Goal: Task Accomplishment & Management: Complete application form

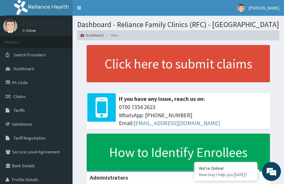
click at [126, 84] on p at bounding box center [178, 86] width 183 height 8
click at [135, 82] on p at bounding box center [178, 86] width 183 height 8
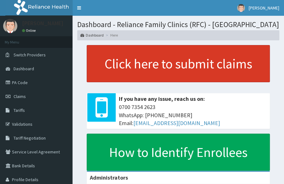
click at [131, 56] on link "Click here to submit claims" at bounding box center [178, 63] width 183 height 37
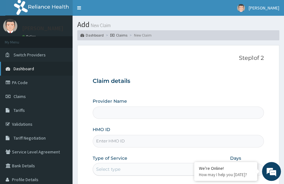
type input "Reliance Family Clinics (RFC) - [GEOGRAPHIC_DATA]"
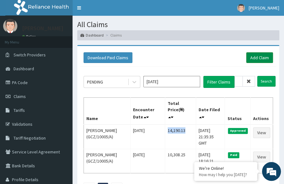
click at [266, 58] on link "Add Claim" at bounding box center [259, 57] width 27 height 11
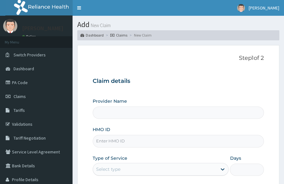
click at [140, 141] on input "HMO ID" at bounding box center [178, 141] width 171 height 12
paste input "OCV/10008/A"
type input "OCV/10008/A"
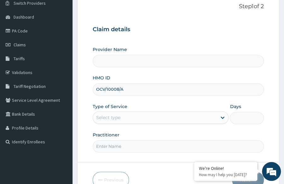
type input "Reliance Family Clinics (RFC) - Lekki"
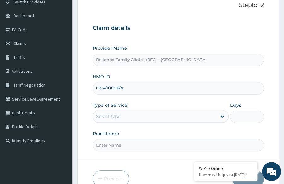
scroll to position [53, 0]
type input "OCV/10008/A"
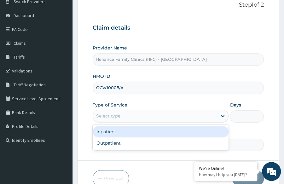
click at [153, 114] on div "Select type" at bounding box center [155, 116] width 124 height 10
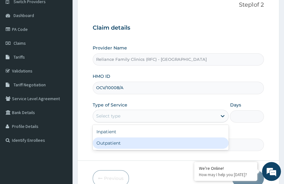
click at [138, 146] on div "Outpatient" at bounding box center [161, 142] width 136 height 11
type input "1"
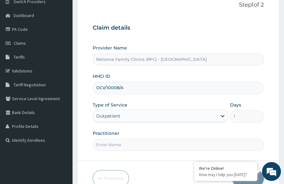
click at [138, 146] on input "Practitioner" at bounding box center [178, 145] width 171 height 12
type input "h"
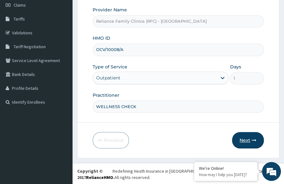
type input "WELLNESS CHECK"
click at [234, 135] on button "Next" at bounding box center [248, 140] width 32 height 16
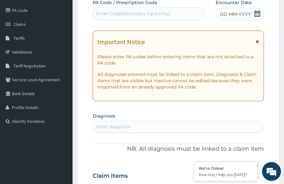
scroll to position [72, 0]
click at [246, 12] on span "DD-MM-YYYY" at bounding box center [235, 14] width 31 height 6
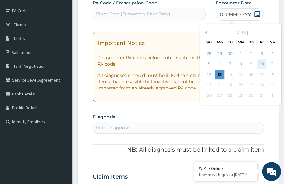
click at [260, 64] on div "10" at bounding box center [261, 64] width 9 height 9
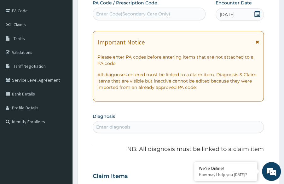
click at [125, 130] on div "Enter diagnosis" at bounding box center [178, 127] width 170 height 10
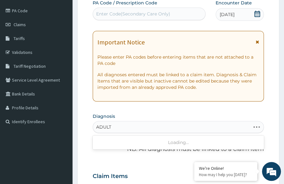
type input "ADULT"
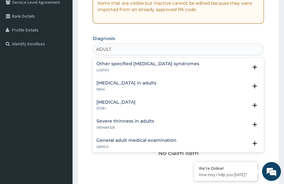
scroll to position [150, 0]
click at [137, 138] on h4 "General adult medical examination" at bounding box center [136, 140] width 80 height 5
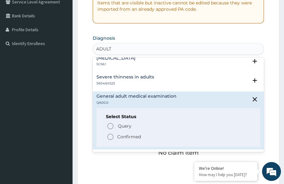
scroll to position [48, 0]
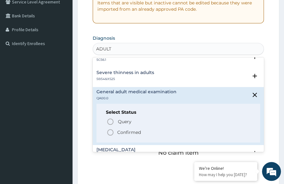
click at [111, 136] on icon "status option filled" at bounding box center [111, 133] width 8 height 8
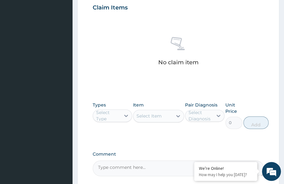
scroll to position [243, 0]
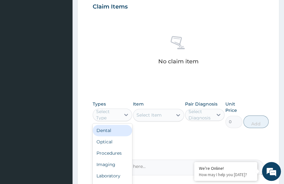
click at [109, 114] on div "Select Type" at bounding box center [108, 114] width 24 height 13
type input "P"
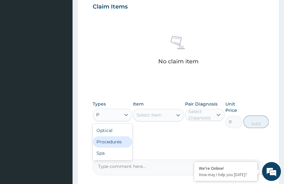
click at [108, 140] on div "Procedures" at bounding box center [112, 141] width 39 height 11
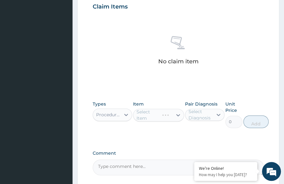
click at [157, 117] on div "Select Item" at bounding box center [158, 115] width 51 height 13
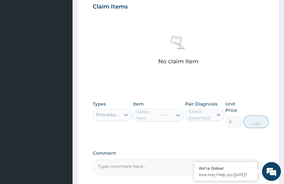
click at [157, 117] on div "Select Item" at bounding box center [158, 115] width 51 height 13
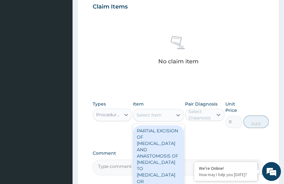
click at [157, 117] on div "Select Item" at bounding box center [148, 115] width 25 height 6
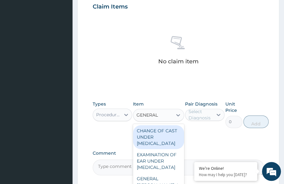
type input "GENERAL P"
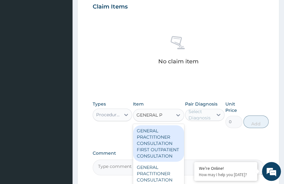
click at [160, 137] on div "GENERAL PRACTITIONER CONSULTATION FIRST OUTPATIENT CONSULTATION" at bounding box center [158, 143] width 51 height 37
type input "3370.125"
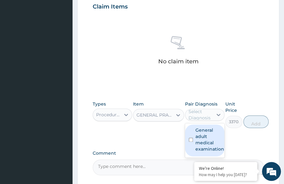
click at [197, 111] on div "Select Diagnosis" at bounding box center [200, 114] width 24 height 13
click at [202, 136] on label "General adult medical examination" at bounding box center [209, 139] width 29 height 25
checkbox input "true"
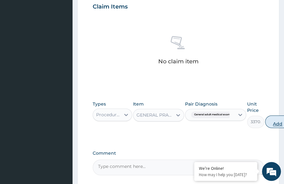
click at [275, 118] on button "Add" at bounding box center [277, 121] width 25 height 13
type input "0"
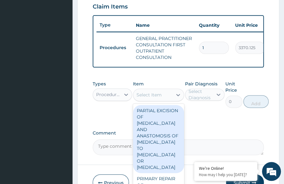
click at [167, 96] on div "Select Item" at bounding box center [152, 95] width 39 height 10
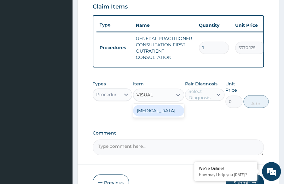
type input "VISUAL"
click at [160, 112] on div "[MEDICAL_DATA]" at bounding box center [158, 110] width 51 height 11
type input "3000"
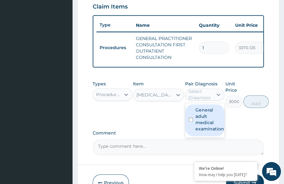
click at [191, 100] on div "Select Diagnosis" at bounding box center [200, 94] width 24 height 13
click at [200, 114] on label "General adult medical examination" at bounding box center [209, 119] width 29 height 25
checkbox input "true"
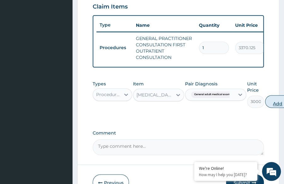
click at [274, 108] on button "Add" at bounding box center [277, 101] width 25 height 13
type input "0"
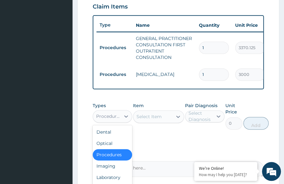
click at [106, 121] on div "Procedures" at bounding box center [106, 116] width 27 height 10
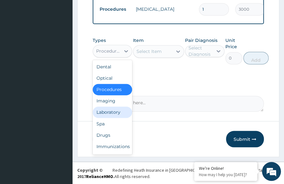
click at [111, 111] on div "Laboratory" at bounding box center [112, 112] width 39 height 11
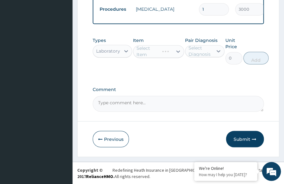
click at [154, 52] on div "Select Item" at bounding box center [158, 51] width 51 height 13
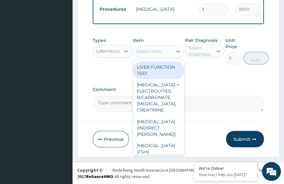
click at [154, 52] on div "Select Item" at bounding box center [148, 51] width 25 height 6
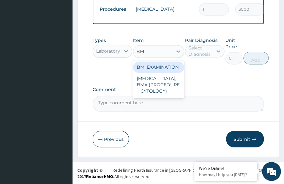
type input "BMI"
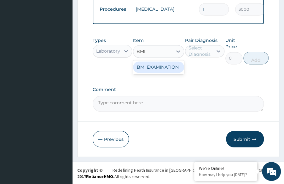
click at [158, 65] on div "BMI EXAMINATION" at bounding box center [158, 66] width 51 height 11
type input "1225.5"
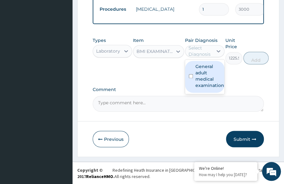
drag, startPoint x: 198, startPoint y: 53, endPoint x: 205, endPoint y: 73, distance: 21.4
click at [205, 57] on div "option General adult medical examination, selected. option General adult medica…" at bounding box center [204, 51] width 39 height 12
click at [205, 73] on label "General adult medical examination" at bounding box center [209, 75] width 29 height 25
checkbox input "true"
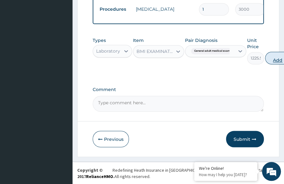
click at [281, 61] on button "Add" at bounding box center [277, 58] width 25 height 13
type input "0"
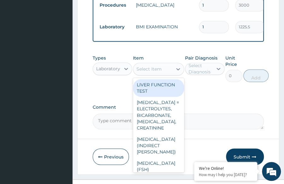
click at [157, 72] on div "Select Item" at bounding box center [148, 69] width 25 height 6
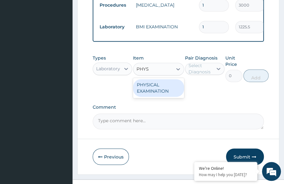
type input "PHYSI"
click at [152, 94] on div "PHYSICAL EXAMINATION" at bounding box center [158, 88] width 51 height 18
type input "1225.5"
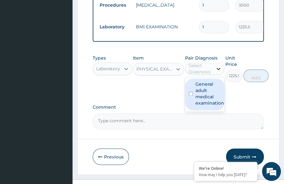
click at [220, 74] on div at bounding box center [218, 68] width 11 height 11
click at [202, 96] on label "General adult medical examination" at bounding box center [209, 93] width 29 height 25
checkbox input "true"
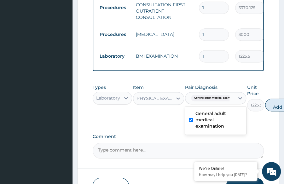
scroll to position [284, 0]
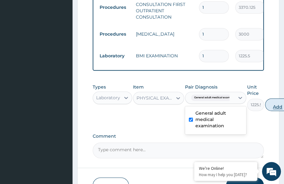
click at [276, 111] on button "Add" at bounding box center [277, 104] width 25 height 13
type input "0"
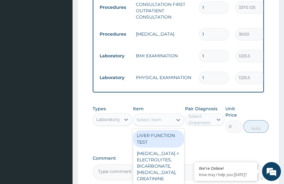
click at [147, 120] on div "Select Item" at bounding box center [152, 120] width 39 height 10
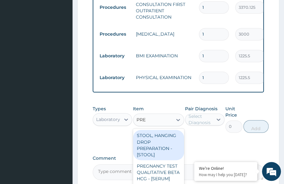
type input "PRES"
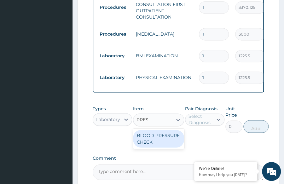
click at [156, 147] on div "BLOOD PRESSURE CHECK" at bounding box center [158, 139] width 51 height 18
type input "1225.5"
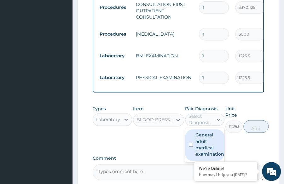
click at [212, 121] on div "Select Diagnosis" at bounding box center [200, 119] width 24 height 13
click at [193, 147] on input "checkbox" at bounding box center [191, 144] width 4 height 4
checkbox input "true"
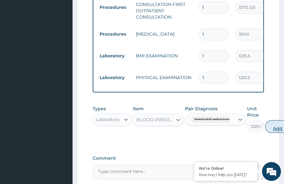
click at [276, 132] on button "Add" at bounding box center [277, 126] width 25 height 13
type input "0"
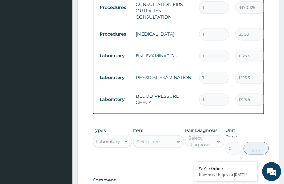
click at [163, 145] on div "Select Item" at bounding box center [152, 141] width 39 height 10
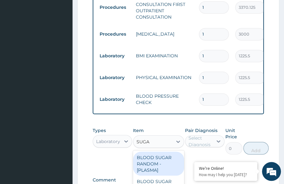
type input "SUGAR"
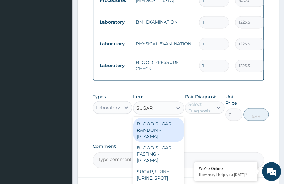
scroll to position [318, 0]
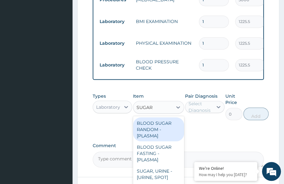
click at [157, 136] on div "BLOOD SUGAR RANDOM - [PLASMA]" at bounding box center [158, 129] width 51 height 24
type input "1800"
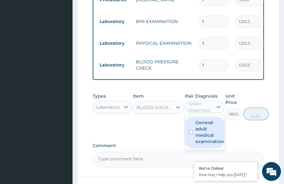
drag, startPoint x: 206, startPoint y: 112, endPoint x: 204, endPoint y: 134, distance: 21.9
click at [204, 113] on div "option General adult medical examination, selected. option General adult medica…" at bounding box center [204, 107] width 39 height 12
click at [204, 134] on label "General adult medical examination" at bounding box center [209, 131] width 29 height 25
checkbox input "true"
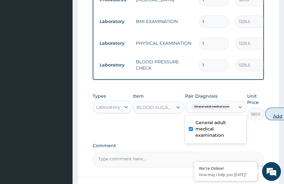
click at [274, 115] on button "Add" at bounding box center [277, 113] width 25 height 13
type input "0"
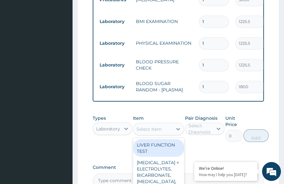
click at [160, 132] on div "Select Item" at bounding box center [148, 129] width 25 height 6
type input "CHOLES"
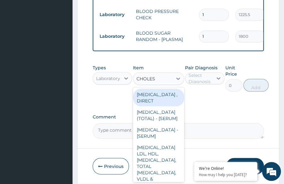
scroll to position [375, 0]
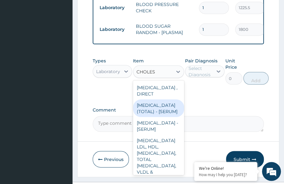
click at [144, 117] on div "[MEDICAL_DATA] (TOTAL) - [SERUM]" at bounding box center [158, 108] width 51 height 18
type input "2880"
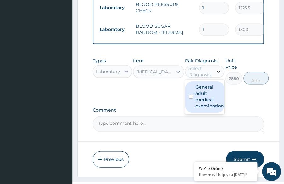
click at [219, 70] on div at bounding box center [218, 71] width 11 height 11
click at [200, 94] on label "General adult medical examination" at bounding box center [209, 96] width 29 height 25
checkbox input "true"
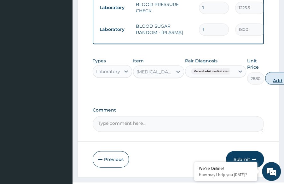
click at [271, 82] on button "Add" at bounding box center [277, 78] width 25 height 13
type input "0"
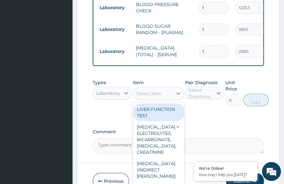
click at [157, 96] on div "Select Item" at bounding box center [148, 93] width 25 height 6
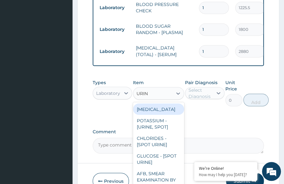
type input "URINA"
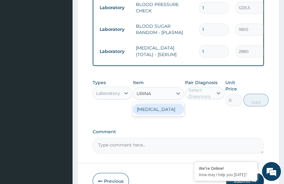
click at [163, 114] on div "[MEDICAL_DATA]" at bounding box center [158, 108] width 51 height 11
type input "1531.875"
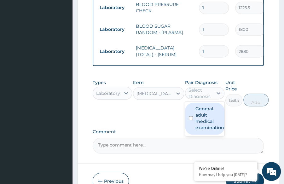
click at [206, 99] on div "Select Diagnosis" at bounding box center [200, 93] width 24 height 13
click at [211, 120] on label "General adult medical examination" at bounding box center [209, 117] width 29 height 25
checkbox input "true"
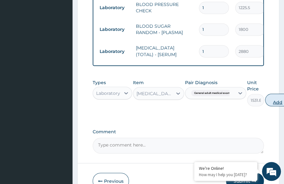
click at [284, 103] on button "Add" at bounding box center [277, 100] width 25 height 13
type input "0"
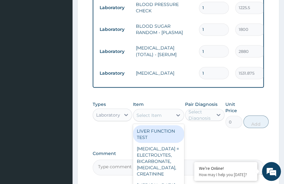
click at [135, 118] on div "Select Item" at bounding box center [152, 115] width 39 height 10
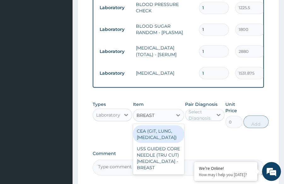
type input "BREAST"
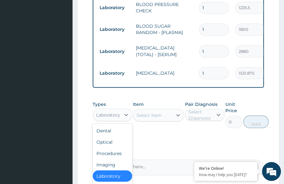
click at [114, 120] on div "Laboratory" at bounding box center [106, 115] width 27 height 10
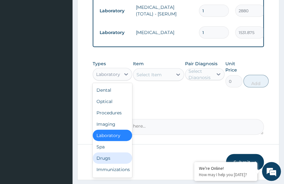
scroll to position [26, 0]
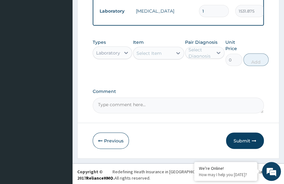
scroll to position [444, 0]
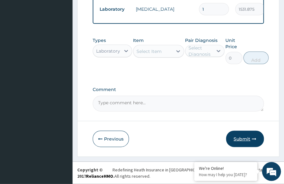
click at [244, 141] on button "Submit" at bounding box center [245, 139] width 38 height 16
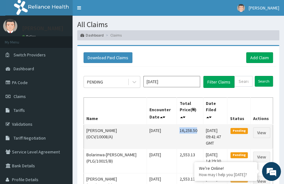
drag, startPoint x: 182, startPoint y: 130, endPoint x: 199, endPoint y: 129, distance: 17.7
click at [199, 129] on td "16,258.50" at bounding box center [190, 136] width 26 height 25
copy td "16,258.50"
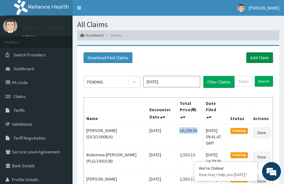
click at [267, 61] on link "Add Claim" at bounding box center [259, 57] width 27 height 11
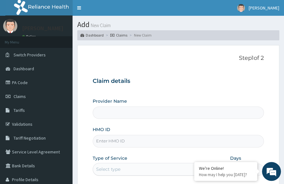
click at [151, 141] on input "HMO ID" at bounding box center [178, 141] width 171 height 12
paste input "OCV/10011/A"
type input "OCV/10011/A"
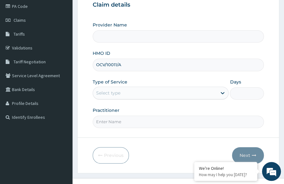
scroll to position [77, 0]
type input "Reliance Family Clinics (RFC) - [GEOGRAPHIC_DATA]"
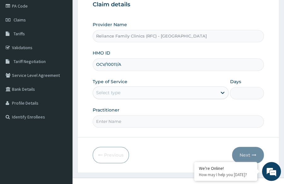
type input "OCV/10011/A"
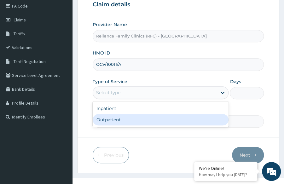
drag, startPoint x: 168, startPoint y: 92, endPoint x: 140, endPoint y: 122, distance: 40.4
click at [140, 99] on div "option Outpatient focused, 2 of 2. 2 results available. Use Up and Down to choo…" at bounding box center [161, 92] width 136 height 13
click at [140, 122] on div "Outpatient" at bounding box center [161, 119] width 136 height 11
type input "1"
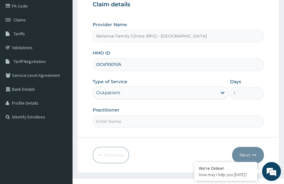
click at [140, 122] on input "Practitioner" at bounding box center [178, 121] width 171 height 12
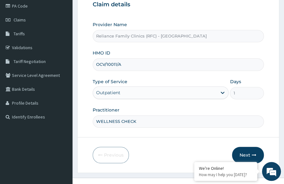
scroll to position [91, 0]
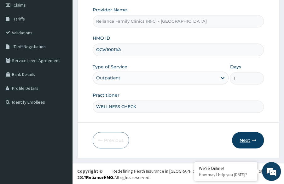
type input "WELLNESS CHECK"
click at [247, 145] on button "Next" at bounding box center [248, 140] width 32 height 16
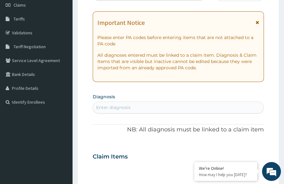
click at [223, 112] on div "Enter diagnosis" at bounding box center [178, 107] width 171 height 12
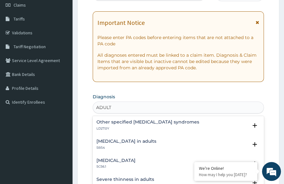
type input "ADULT"
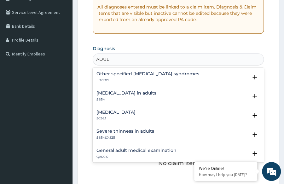
scroll to position [142, 0]
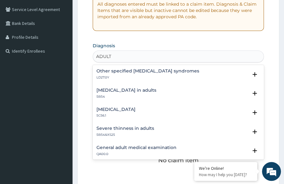
click at [180, 146] on div "General adult medical examination QA00.0" at bounding box center [178, 150] width 164 height 11
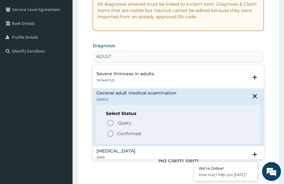
scroll to position [62, 0]
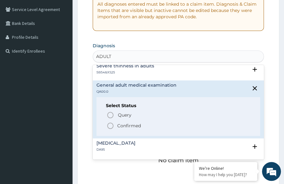
click at [113, 129] on circle "status option filled" at bounding box center [110, 126] width 6 height 6
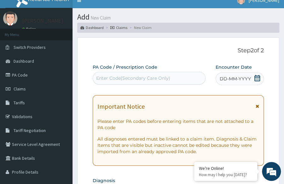
scroll to position [0, 0]
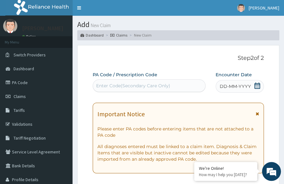
click at [240, 88] on span "DD-MM-YYYY" at bounding box center [235, 86] width 31 height 6
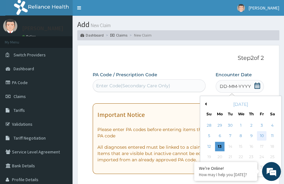
click at [260, 137] on div "10" at bounding box center [261, 135] width 9 height 9
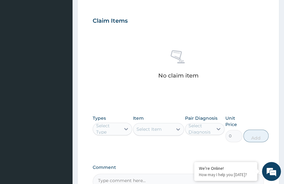
scroll to position [229, 0]
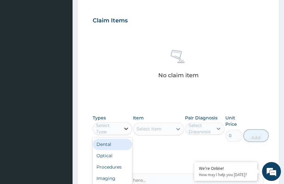
click at [130, 129] on div at bounding box center [125, 128] width 11 height 11
type input "PRO"
click at [118, 142] on div "Procedures" at bounding box center [112, 144] width 39 height 11
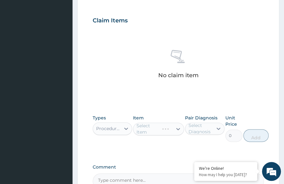
click at [155, 135] on div "Item Select Item" at bounding box center [158, 128] width 51 height 27
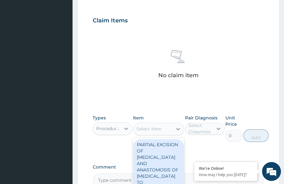
click at [153, 128] on div "Select Item" at bounding box center [148, 129] width 25 height 6
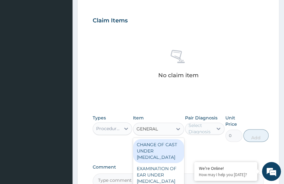
type input "GENERAL P"
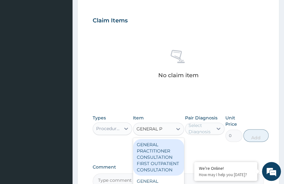
click at [147, 157] on div "GENERAL PRACTITIONER CONSULTATION FIRST OUTPATIENT CONSULTATION" at bounding box center [158, 157] width 51 height 37
type input "3370.125"
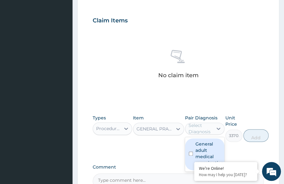
click at [204, 126] on div "Select Diagnosis" at bounding box center [200, 128] width 24 height 13
click at [199, 153] on label "General adult medical examination" at bounding box center [209, 153] width 29 height 25
checkbox input "true"
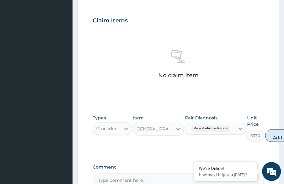
click at [274, 129] on button "Add" at bounding box center [277, 135] width 25 height 13
type input "0"
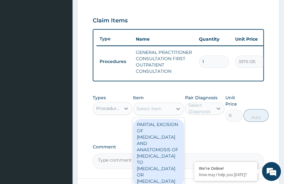
click at [141, 114] on div "Select Item" at bounding box center [152, 109] width 39 height 10
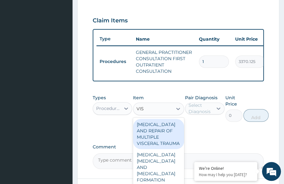
type input "VISU"
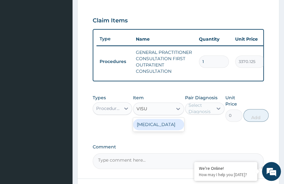
click at [157, 130] on div "[MEDICAL_DATA]" at bounding box center [158, 124] width 51 height 11
type input "3000"
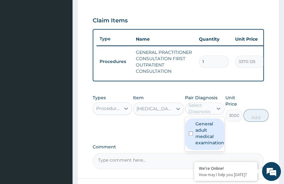
drag, startPoint x: 193, startPoint y: 115, endPoint x: 200, endPoint y: 135, distance: 21.5
click at [200, 114] on div "option General adult medical examination, selected. option General adult medica…" at bounding box center [204, 108] width 39 height 12
click at [200, 135] on label "General adult medical examination" at bounding box center [209, 133] width 29 height 25
checkbox input "true"
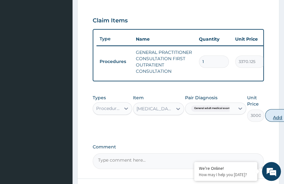
click at [273, 118] on button "Add" at bounding box center [277, 115] width 25 height 13
type input "0"
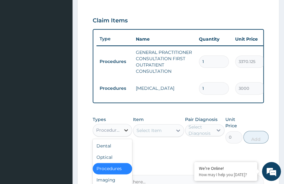
click at [131, 135] on div at bounding box center [125, 129] width 11 height 11
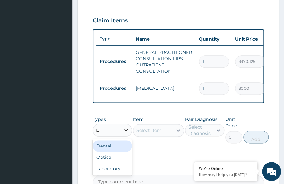
type input "LA"
click at [118, 148] on div "Laboratory" at bounding box center [112, 145] width 39 height 11
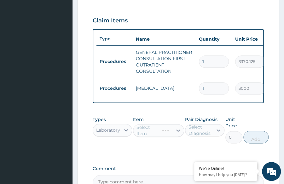
click at [158, 135] on div "Select Item" at bounding box center [158, 130] width 51 height 13
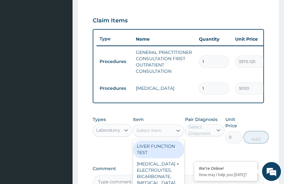
click at [158, 134] on div "Select Item" at bounding box center [148, 130] width 25 height 6
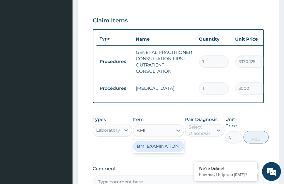
type input "BMI"
click at [152, 152] on div "BMI EXAMINATION" at bounding box center [158, 146] width 51 height 11
type input "1225.5"
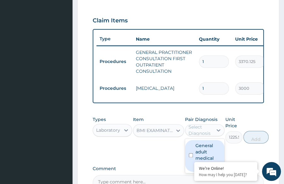
click at [206, 136] on div "Select Diagnosis" at bounding box center [200, 130] width 24 height 13
click at [203, 153] on label "General adult medical examination" at bounding box center [209, 154] width 29 height 25
checkbox input "true"
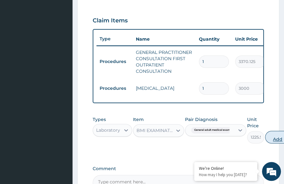
click at [271, 138] on button "Add" at bounding box center [277, 137] width 25 height 13
type input "0"
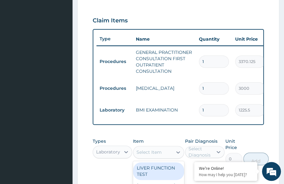
click at [171, 153] on div "Select Item" at bounding box center [152, 152] width 39 height 10
type input "PHY"
click at [158, 176] on div "PHYSICAL EXAMINATION" at bounding box center [158, 171] width 51 height 18
type input "1225.5"
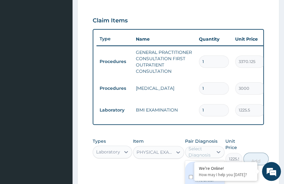
click at [205, 158] on div "Select Diagnosis" at bounding box center [200, 152] width 24 height 13
click at [192, 179] on input "checkbox" at bounding box center [191, 177] width 4 height 4
checkbox input "true"
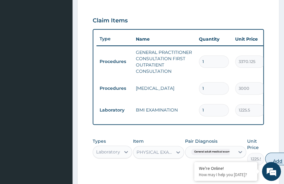
click at [275, 158] on button "Add" at bounding box center [277, 159] width 25 height 13
type input "0"
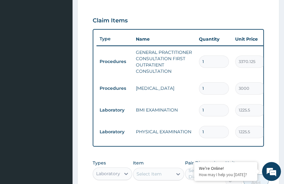
scroll to position [272, 0]
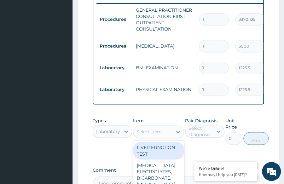
click at [158, 135] on div "Select Item" at bounding box center [148, 132] width 25 height 6
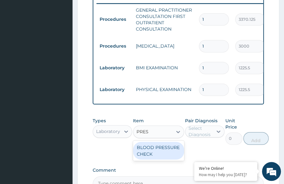
type input "PRESS"
click at [158, 159] on div "BLOOD PRESSURE CHECK" at bounding box center [158, 151] width 51 height 18
type input "1225.5"
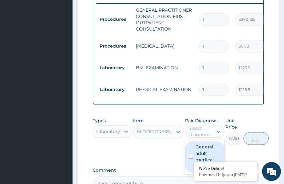
click at [212, 138] on div "Select Diagnosis" at bounding box center [200, 131] width 24 height 13
click at [205, 157] on label "General adult medical examination" at bounding box center [209, 156] width 29 height 25
checkbox input "true"
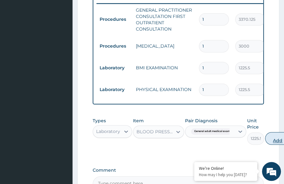
click at [278, 143] on button "Add" at bounding box center [277, 138] width 25 height 13
type input "0"
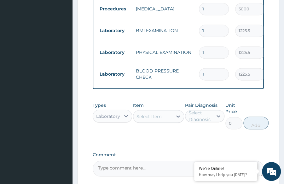
scroll to position [310, 0]
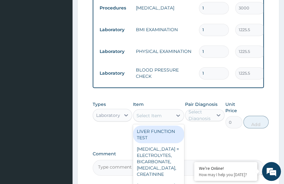
click at [163, 119] on div "Select Item" at bounding box center [152, 115] width 39 height 10
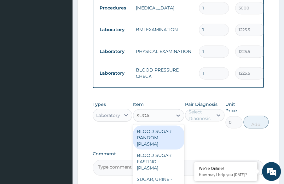
type input "SUGAR"
click at [147, 143] on div "BLOOD SUGAR RANDOM - [PLASMA]" at bounding box center [158, 137] width 51 height 24
type input "1800"
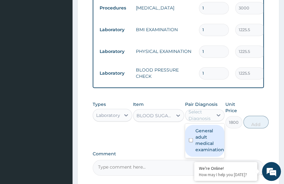
click at [207, 121] on div "Select Diagnosis" at bounding box center [200, 115] width 24 height 13
click at [204, 133] on label "General adult medical examination" at bounding box center [209, 139] width 29 height 25
checkbox input "true"
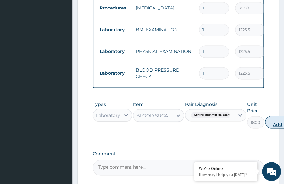
click at [277, 125] on button "Add" at bounding box center [277, 122] width 25 height 13
type input "0"
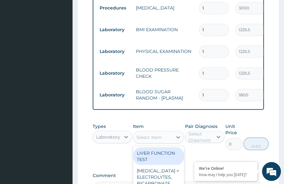
click at [156, 140] on div "Select Item" at bounding box center [148, 137] width 25 height 6
type input "CHOLES"
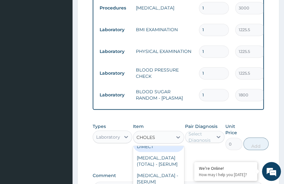
scroll to position [13, 0]
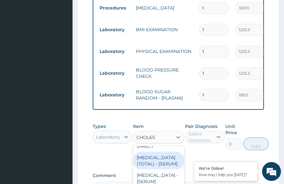
click at [153, 162] on div "CHOLESTEROL (TOTAL) - [SERUM]" at bounding box center [158, 161] width 51 height 18
type input "2880"
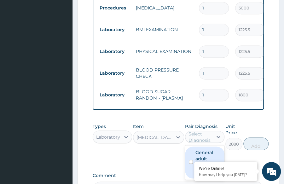
click at [210, 142] on div "Select Diagnosis" at bounding box center [200, 136] width 24 height 13
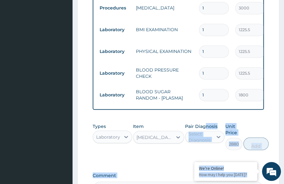
drag, startPoint x: 196, startPoint y: 163, endPoint x: 206, endPoint y: 134, distance: 31.0
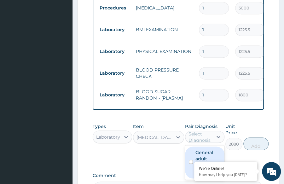
click at [203, 139] on div "Select Diagnosis" at bounding box center [200, 136] width 24 height 13
click at [188, 167] on div "General adult medical examination" at bounding box center [204, 163] width 39 height 32
checkbox input "true"
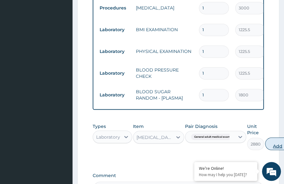
click at [274, 143] on button "Add" at bounding box center [277, 143] width 25 height 13
type input "0"
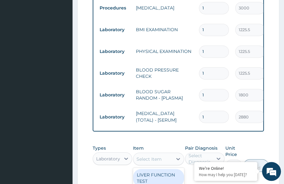
click at [161, 162] on div "Select Item" at bounding box center [148, 159] width 25 height 6
type input "URIN"
click at [167, 177] on div "URINALYSIS" at bounding box center [158, 174] width 51 height 11
type input "1531.875"
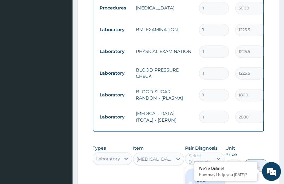
click at [190, 158] on div "Select Diagnosis" at bounding box center [200, 158] width 24 height 13
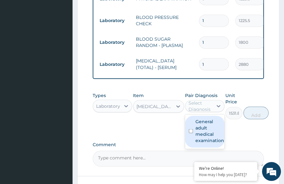
scroll to position [363, 0]
click at [191, 133] on input "checkbox" at bounding box center [191, 131] width 4 height 4
checkbox input "true"
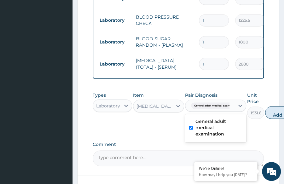
click at [279, 116] on button "Add" at bounding box center [277, 112] width 25 height 13
type input "0"
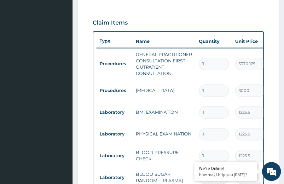
scroll to position [444, 0]
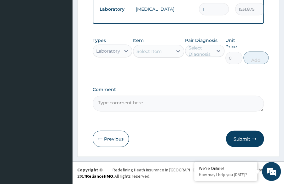
click at [252, 138] on icon "button" at bounding box center [254, 139] width 4 height 4
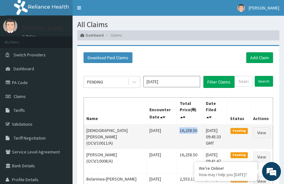
drag, startPoint x: 180, startPoint y: 130, endPoint x: 199, endPoint y: 130, distance: 18.6
click at [199, 130] on td "16,258.50" at bounding box center [190, 136] width 26 height 25
copy td "16,258.50"
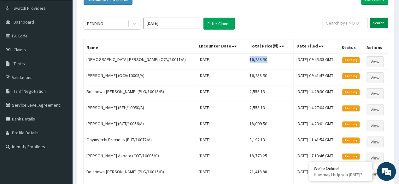
scroll to position [23, 0]
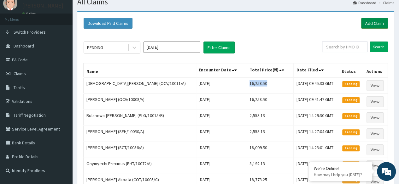
click at [284, 21] on link "Add Claim" at bounding box center [374, 23] width 27 height 11
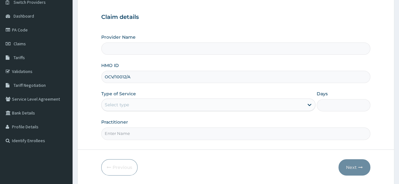
type input "Reliance Family Clinics (RFC) - [GEOGRAPHIC_DATA]"
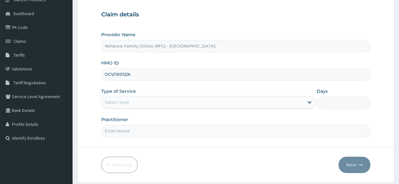
scroll to position [55, 0]
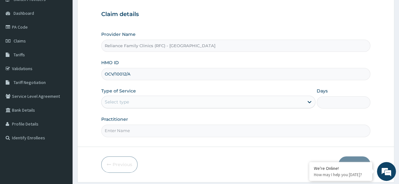
type input "OCV/10012/A"
click at [185, 101] on div "Select type" at bounding box center [202, 102] width 202 height 10
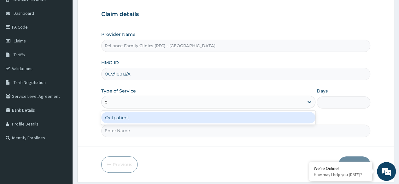
type input "ou"
click at [142, 119] on div "Outpatient" at bounding box center [208, 117] width 214 height 11
type input "1"
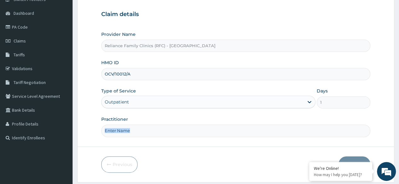
click at [142, 119] on div "Practitioner" at bounding box center [235, 126] width 269 height 21
click at [144, 126] on input "Practitioner" at bounding box center [235, 131] width 269 height 12
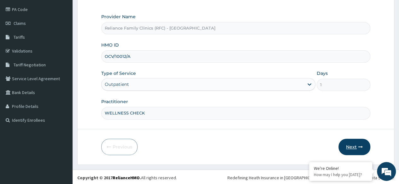
type input "WELLNESS CHECK"
click at [365, 146] on button "Next" at bounding box center [354, 147] width 32 height 16
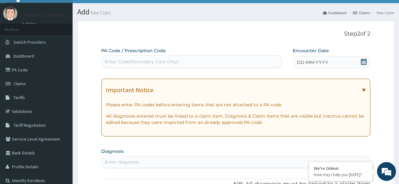
scroll to position [10, 0]
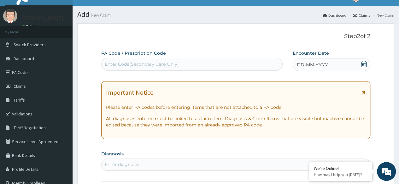
click at [326, 63] on span "DD-MM-YYYY" at bounding box center [312, 65] width 31 height 6
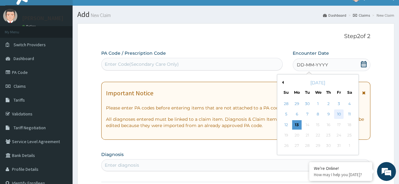
click at [341, 113] on div "10" at bounding box center [338, 114] width 9 height 9
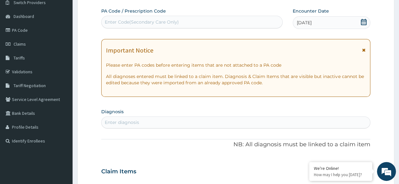
scroll to position [53, 0]
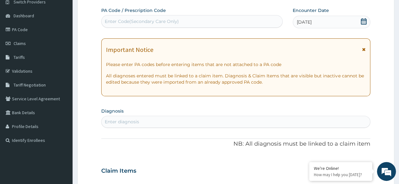
click at [185, 124] on div "Enter diagnosis" at bounding box center [235, 122] width 268 height 10
type input "ADULT"
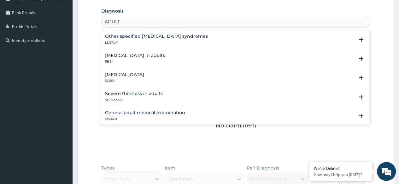
scroll to position [154, 0]
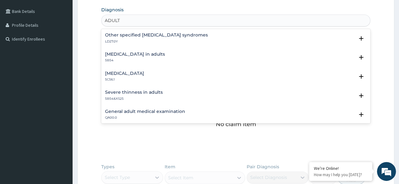
click at [130, 109] on h4 "General adult medical examination" at bounding box center [145, 111] width 80 height 5
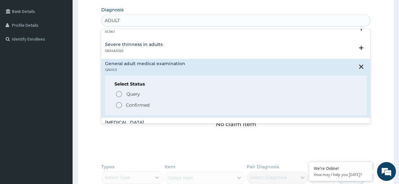
scroll to position [51, 0]
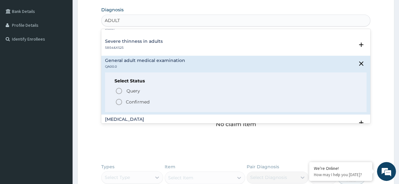
click at [121, 102] on icon "status option filled" at bounding box center [119, 102] width 8 height 8
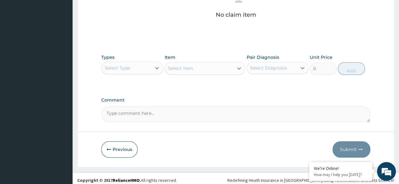
scroll to position [267, 0]
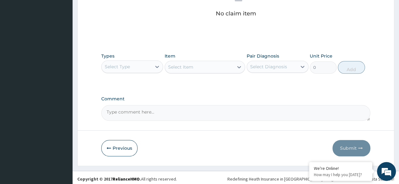
click at [141, 58] on div "Types Select Type" at bounding box center [132, 63] width 62 height 21
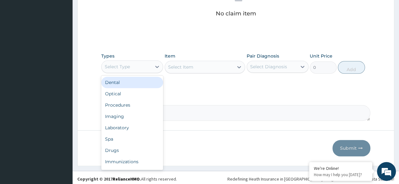
click at [142, 67] on div "Select Type" at bounding box center [126, 67] width 50 height 10
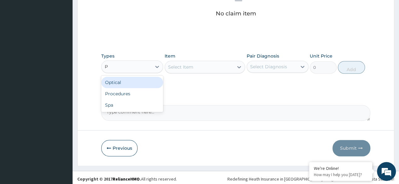
type input "PR"
click at [143, 82] on div "Procedures" at bounding box center [132, 82] width 62 height 11
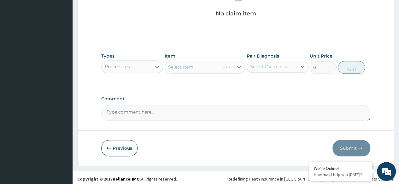
click at [205, 64] on div "Select Item" at bounding box center [204, 67] width 81 height 13
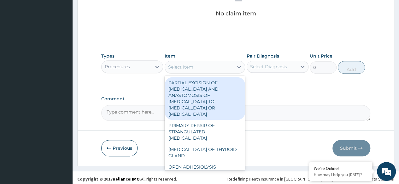
click at [205, 66] on div "Select Item" at bounding box center [199, 67] width 69 height 10
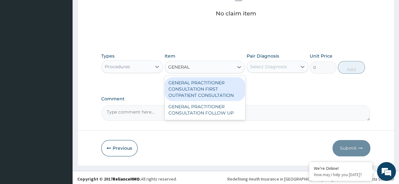
type input "GENERAL P"
click at [203, 84] on div "GENERAL PRACTITIONER CONSULTATION FIRST OUTPATIENT CONSULTATION" at bounding box center [204, 89] width 81 height 24
type input "3370.125"
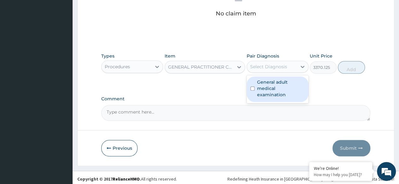
click at [258, 69] on div "Select Diagnosis" at bounding box center [268, 67] width 37 height 6
click at [266, 91] on div "General adult medical examination" at bounding box center [277, 90] width 62 height 26
checkbox input "true"
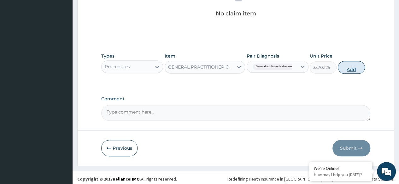
click at [361, 69] on button "Add" at bounding box center [350, 67] width 27 height 13
type input "0"
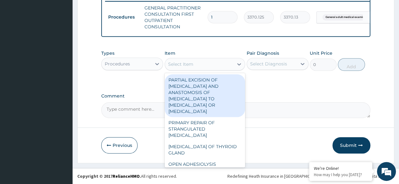
click at [181, 67] on div "Select Item" at bounding box center [180, 64] width 25 height 6
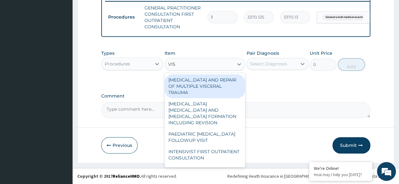
type input "VISUA"
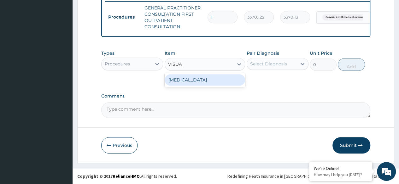
click at [192, 83] on div "VISUAL ACUITY" at bounding box center [204, 79] width 81 height 11
type input "3000"
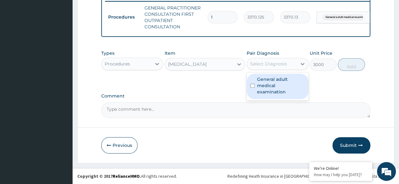
click at [252, 65] on div "Select Diagnosis" at bounding box center [268, 64] width 37 height 6
click at [275, 80] on label "General adult medical examination" at bounding box center [281, 85] width 48 height 19
checkbox input "true"
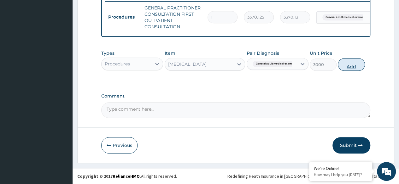
click at [343, 68] on button "Add" at bounding box center [350, 64] width 27 height 13
type input "0"
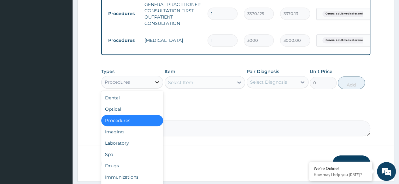
click at [154, 88] on div at bounding box center [156, 82] width 11 height 11
click at [121, 146] on div "Laboratory" at bounding box center [132, 143] width 62 height 11
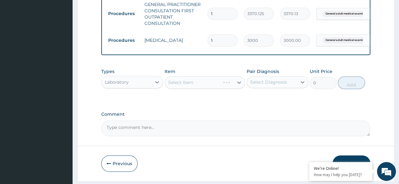
click at [200, 84] on div "Select Item" at bounding box center [204, 82] width 81 height 13
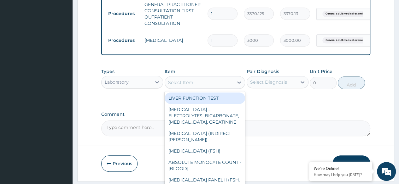
click at [212, 88] on div "Select Item" at bounding box center [199, 83] width 69 height 10
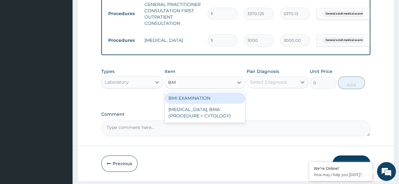
type input "BMI"
click at [217, 103] on div "BMI EXAMINATION" at bounding box center [204, 98] width 81 height 11
type input "1225.5"
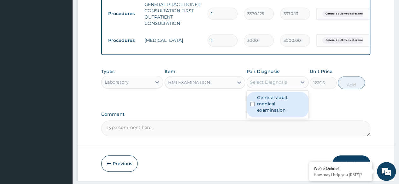
click at [278, 82] on div "Select Diagnosis" at bounding box center [272, 82] width 50 height 10
click at [270, 99] on label "General adult medical examination" at bounding box center [281, 104] width 48 height 19
checkbox input "true"
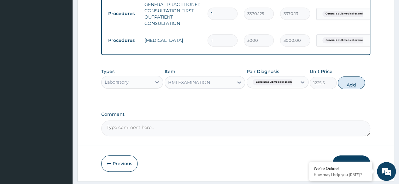
click at [342, 85] on button "Add" at bounding box center [350, 83] width 27 height 13
type input "0"
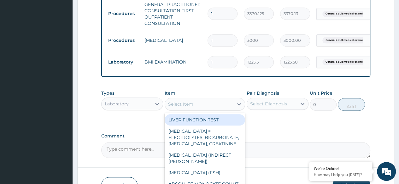
click at [212, 107] on div "Select Item" at bounding box center [199, 104] width 69 height 10
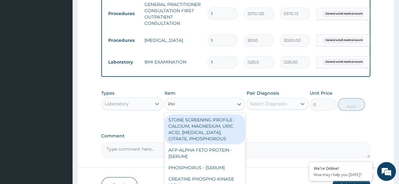
type input "PHY"
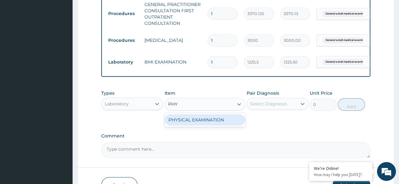
click at [232, 126] on div "PHYSICAL EXAMINATION" at bounding box center [204, 119] width 81 height 11
type input "1225.5"
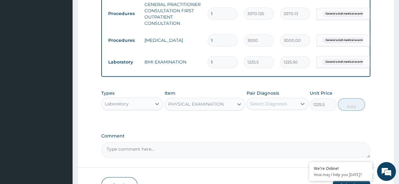
click at [267, 109] on div "Select Diagnosis" at bounding box center [272, 104] width 50 height 10
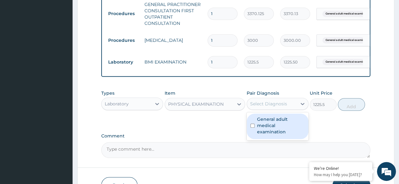
click at [275, 127] on label "General adult medical examination" at bounding box center [281, 125] width 48 height 19
checkbox input "true"
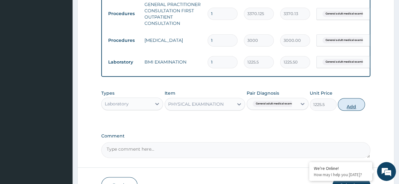
click at [345, 107] on button "Add" at bounding box center [350, 104] width 27 height 13
type input "0"
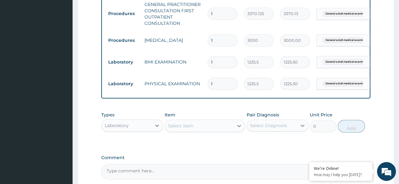
click at [211, 123] on div "Item Select Item" at bounding box center [204, 122] width 81 height 21
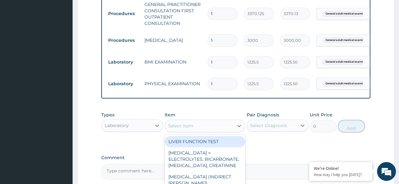
click at [203, 131] on div "Select Item" at bounding box center [199, 126] width 69 height 10
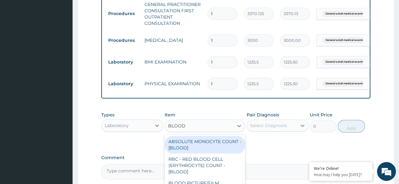
type input "BLOOD P"
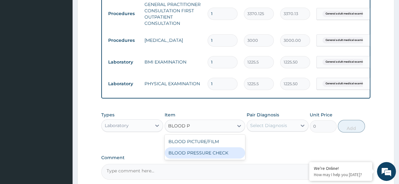
click at [205, 153] on div "BLOOD PRESSURE CHECK" at bounding box center [204, 152] width 81 height 11
type input "1225.5"
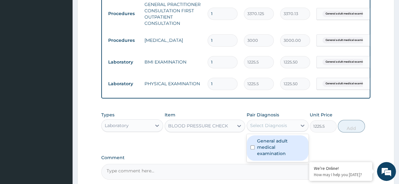
click at [267, 128] on div "Select Diagnosis" at bounding box center [268, 126] width 37 height 6
click at [272, 144] on label "General adult medical examination" at bounding box center [281, 147] width 48 height 19
checkbox input "true"
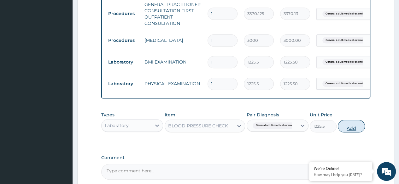
click at [354, 132] on button "Add" at bounding box center [350, 126] width 27 height 13
type input "0"
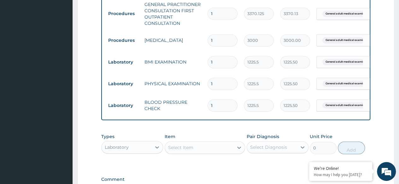
click at [187, 145] on div "Item Select Item" at bounding box center [204, 144] width 81 height 21
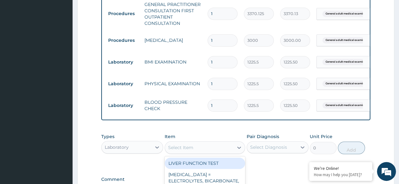
click at [186, 148] on div "Select Item" at bounding box center [204, 147] width 81 height 13
type input "SUGAR"
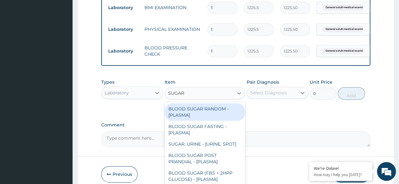
scroll to position [313, 0]
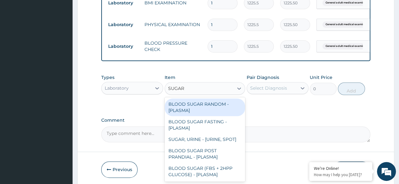
click at [224, 111] on div "BLOOD SUGAR RANDOM - [PLASMA]" at bounding box center [204, 108] width 81 height 18
type input "1800"
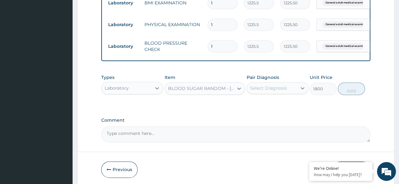
click at [279, 94] on div "Select Diagnosis" at bounding box center [277, 88] width 62 height 12
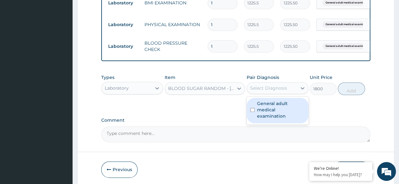
click at [274, 102] on div "General adult medical examination" at bounding box center [277, 111] width 62 height 28
click at [274, 105] on label "General adult medical examination" at bounding box center [281, 110] width 48 height 19
checkbox input "true"
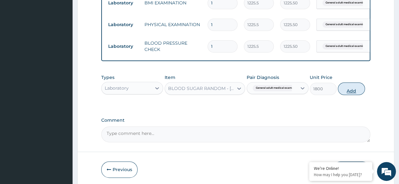
click at [359, 92] on button "Add" at bounding box center [350, 89] width 27 height 13
type input "0"
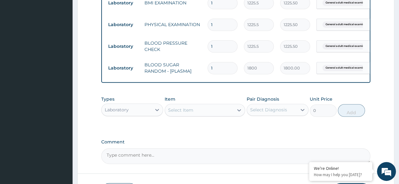
click at [204, 117] on div "Select Item" at bounding box center [204, 110] width 81 height 13
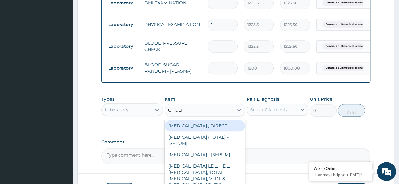
type input "CHOLES"
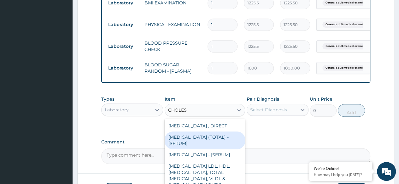
click at [201, 142] on div "[MEDICAL_DATA] (TOTAL) - [SERUM]" at bounding box center [204, 141] width 81 height 18
type input "2880"
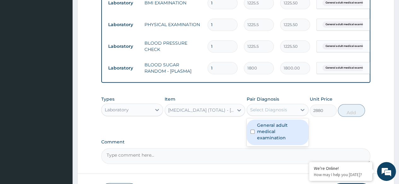
click at [280, 115] on div "Select Diagnosis" at bounding box center [272, 110] width 50 height 10
click at [278, 132] on label "General adult medical examination" at bounding box center [281, 131] width 48 height 19
checkbox input "true"
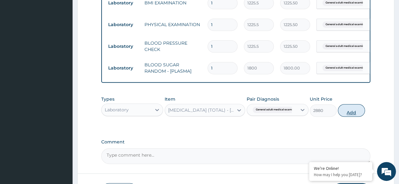
click at [355, 117] on button "Add" at bounding box center [350, 110] width 27 height 13
type input "0"
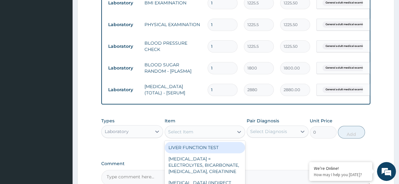
click at [222, 137] on div "Select Item" at bounding box center [199, 132] width 69 height 10
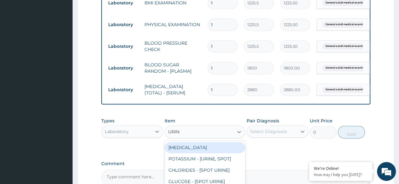
type input "URINA"
click at [219, 148] on div "[MEDICAL_DATA]" at bounding box center [204, 147] width 81 height 11
type input "1531.875"
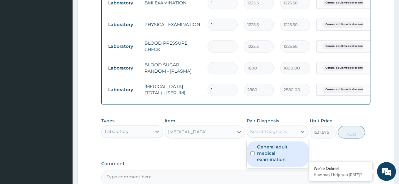
drag, startPoint x: 274, startPoint y: 135, endPoint x: 266, endPoint y: 155, distance: 21.4
click at [266, 138] on div "option General adult medical examination, selected. option General adult medica…" at bounding box center [277, 132] width 62 height 12
click at [266, 155] on label "General adult medical examination" at bounding box center [281, 153] width 48 height 19
checkbox input "true"
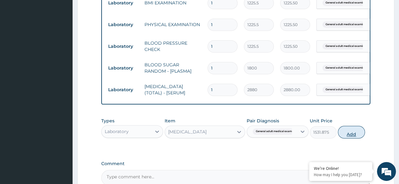
click at [350, 139] on button "Add" at bounding box center [350, 132] width 27 height 13
type input "0"
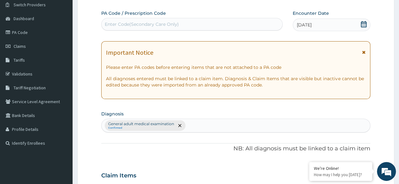
scroll to position [0, 0]
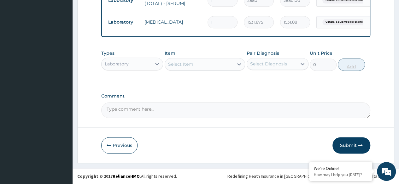
click at [350, 141] on button "Submit" at bounding box center [351, 145] width 38 height 16
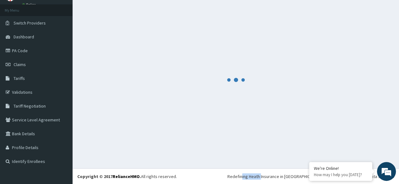
click at [350, 141] on div at bounding box center [235, 80] width 317 height 157
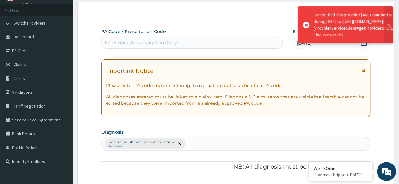
scroll to position [406, 0]
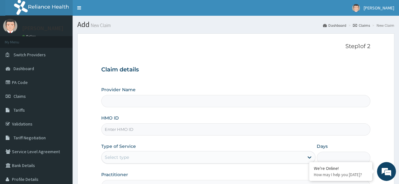
scroll to position [73, 0]
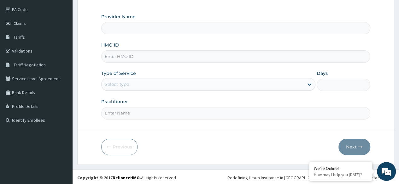
click at [121, 58] on input "HMO ID" at bounding box center [235, 56] width 269 height 12
type input "V"
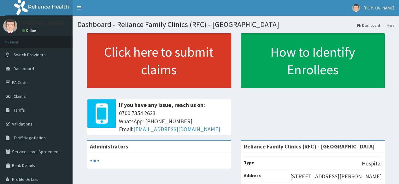
click at [188, 54] on link "Click here to submit claims" at bounding box center [159, 60] width 144 height 55
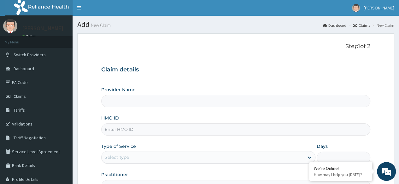
type input "Reliance Family Clinics (RFC) - [GEOGRAPHIC_DATA]"
click at [159, 136] on div "Provider Name Reliance Family Clinics (RFC) - Lekki HMO ID Type of Service Sele…" at bounding box center [235, 140] width 269 height 106
click at [160, 133] on input "HMO ID" at bounding box center [235, 130] width 269 height 12
paste input "OCV/10012/A"
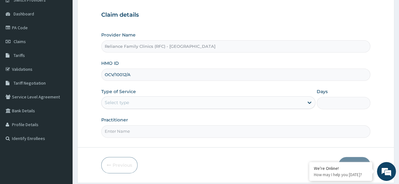
scroll to position [55, 0]
type input "OCV/10012/A"
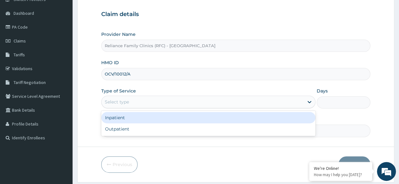
click at [172, 105] on div "Select type" at bounding box center [202, 102] width 202 height 10
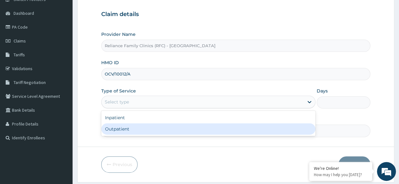
click at [161, 127] on div "Outpatient" at bounding box center [208, 129] width 214 height 11
type input "1"
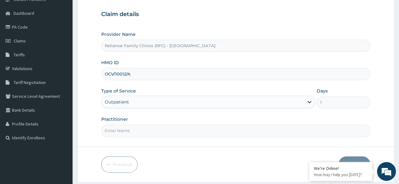
click at [161, 127] on input "Practitioner" at bounding box center [235, 131] width 269 height 12
type input "L"
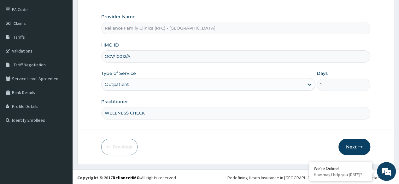
type input "WELLNESS CHECK"
click at [365, 152] on button "Next" at bounding box center [354, 147] width 32 height 16
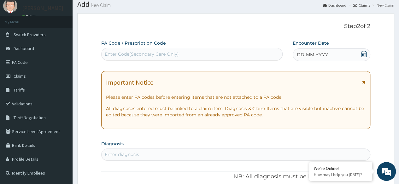
scroll to position [20, 0]
click at [320, 55] on span "DD-MM-YYYY" at bounding box center [312, 55] width 31 height 6
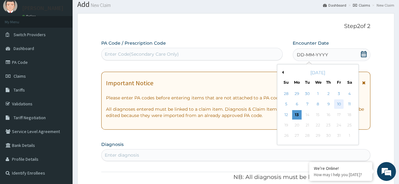
click at [336, 102] on div "10" at bounding box center [338, 104] width 9 height 9
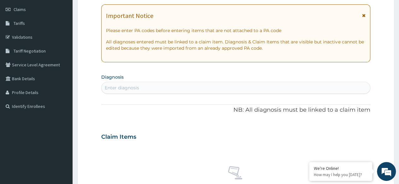
scroll to position [88, 0]
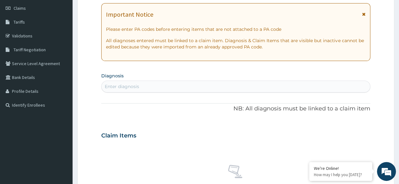
click at [270, 89] on div "Enter diagnosis" at bounding box center [235, 87] width 268 height 10
type input "ADULT"
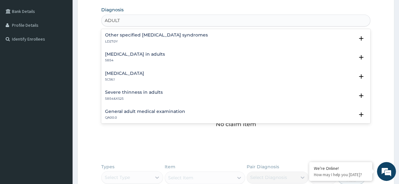
scroll to position [154, 0]
click at [176, 112] on h4 "General adult medical examination" at bounding box center [145, 111] width 80 height 5
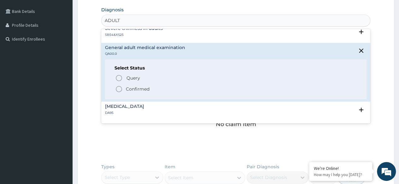
scroll to position [64, 0]
click at [119, 88] on icon "status option filled" at bounding box center [119, 89] width 8 height 8
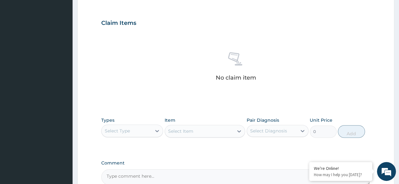
scroll to position [206, 0]
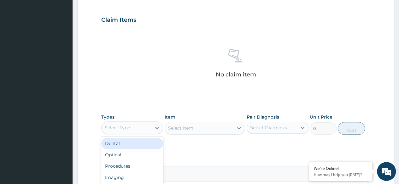
click at [129, 126] on div "Select Type" at bounding box center [117, 128] width 25 height 6
type input "P"
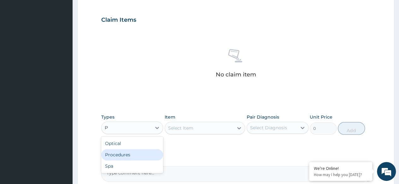
click at [136, 158] on div "Procedures" at bounding box center [132, 154] width 62 height 11
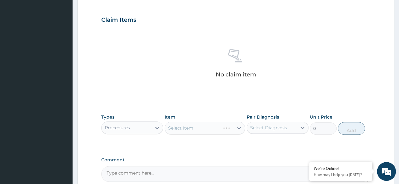
click at [196, 132] on div "Select Item" at bounding box center [204, 128] width 81 height 13
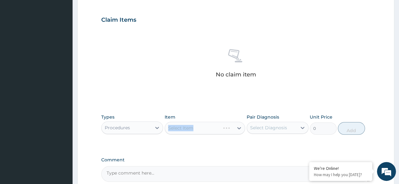
click at [196, 132] on div "Select Item" at bounding box center [204, 128] width 81 height 13
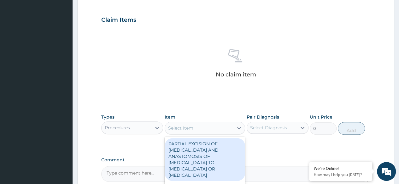
click at [196, 132] on div "Select Item" at bounding box center [199, 128] width 69 height 10
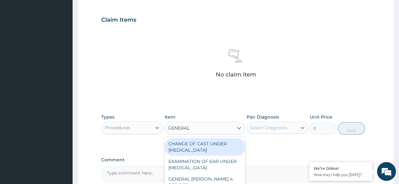
type input "GENERAL P"
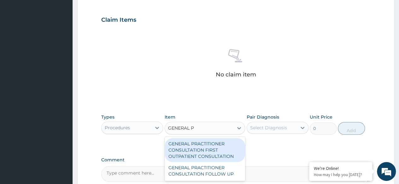
click at [192, 147] on div "GENERAL PRACTITIONER CONSULTATION FIRST OUTPATIENT CONSULTATION" at bounding box center [204, 150] width 81 height 24
type input "3370.125"
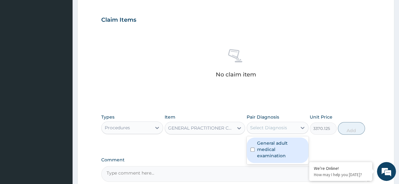
drag, startPoint x: 262, startPoint y: 130, endPoint x: 266, endPoint y: 148, distance: 18.7
click at [266, 134] on div "option General adult medical examination focused, 1 of 1. 1 result available. U…" at bounding box center [277, 128] width 62 height 12
click at [266, 148] on label "General adult medical examination" at bounding box center [281, 149] width 48 height 19
checkbox input "true"
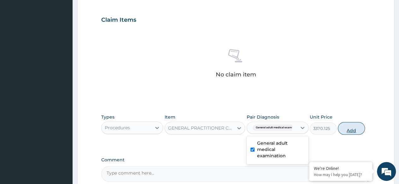
click at [345, 128] on button "Add" at bounding box center [350, 128] width 27 height 13
type input "0"
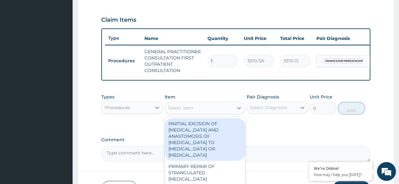
click at [173, 111] on div "Select Item" at bounding box center [180, 108] width 25 height 6
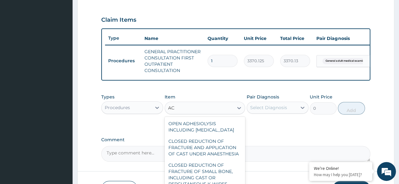
type input "A"
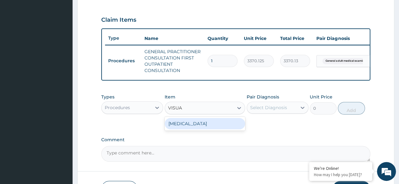
type input "VISUAL"
click at [186, 130] on div "[MEDICAL_DATA]" at bounding box center [204, 123] width 81 height 11
type input "3000"
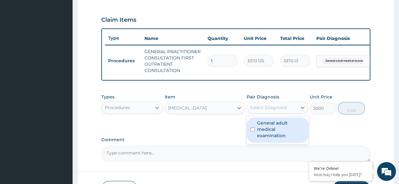
click at [280, 107] on div "Select Diagnosis" at bounding box center [272, 108] width 50 height 10
click at [273, 130] on label "General adult medical examination" at bounding box center [281, 129] width 48 height 19
checkbox input "true"
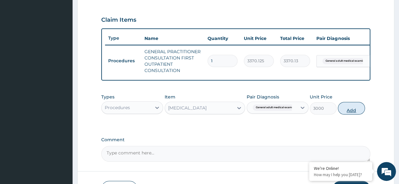
click at [357, 115] on button "Add" at bounding box center [350, 108] width 27 height 13
type input "0"
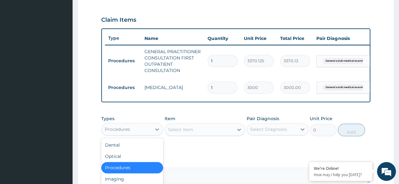
click at [147, 135] on div "Procedures" at bounding box center [126, 129] width 50 height 10
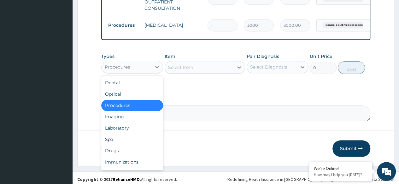
scroll to position [275, 0]
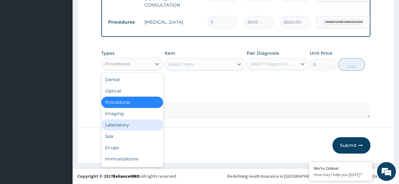
click at [134, 127] on div "Laboratory" at bounding box center [132, 124] width 62 height 11
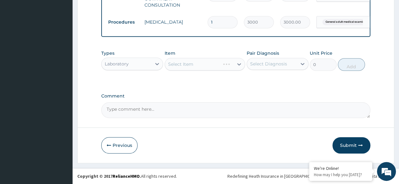
click at [197, 69] on div "Select Item" at bounding box center [204, 64] width 81 height 13
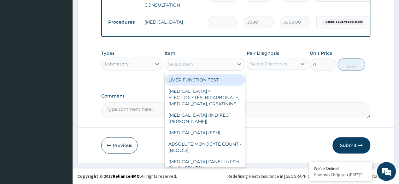
click at [197, 69] on div "Select Item" at bounding box center [199, 64] width 69 height 10
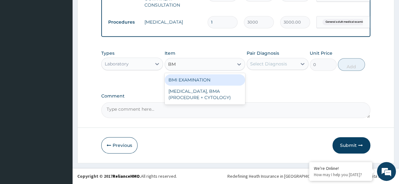
type input "BMI"
click at [205, 80] on div "BMI EXAMINATION" at bounding box center [204, 79] width 81 height 11
type input "1225.5"
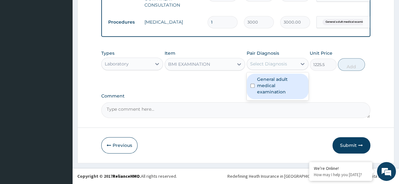
drag, startPoint x: 272, startPoint y: 65, endPoint x: 279, endPoint y: 82, distance: 19.0
click at [279, 70] on div "option General adult medical examination, selected. option General adult medica…" at bounding box center [277, 64] width 62 height 12
click at [279, 82] on label "General adult medical examination" at bounding box center [281, 85] width 48 height 19
checkbox input "true"
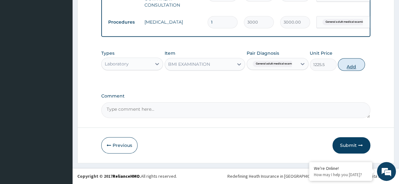
click at [351, 62] on button "Add" at bounding box center [350, 64] width 27 height 13
type input "0"
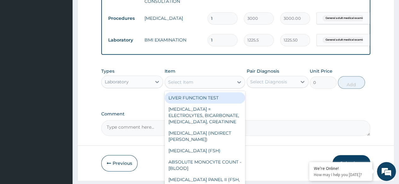
click at [222, 87] on div "Select Item" at bounding box center [199, 82] width 69 height 10
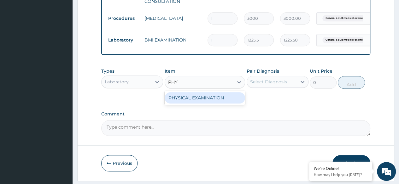
type input "PHYS"
click at [222, 104] on div "PHYSICAL EXAMINATION" at bounding box center [204, 97] width 81 height 11
type input "1225.5"
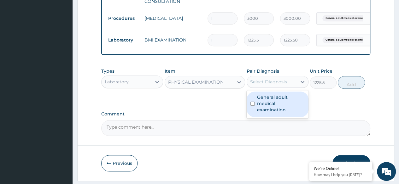
click at [287, 86] on div "Select Diagnosis" at bounding box center [272, 82] width 50 height 10
click at [284, 110] on label "General adult medical examination" at bounding box center [281, 103] width 48 height 19
checkbox input "true"
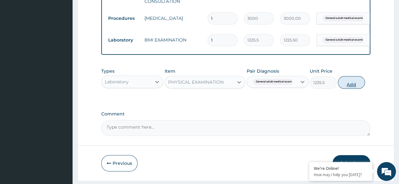
click at [349, 88] on button "Add" at bounding box center [350, 82] width 27 height 13
type input "0"
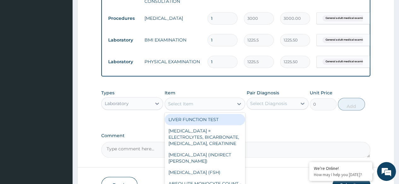
click at [202, 108] on div "Select Item" at bounding box center [199, 104] width 69 height 10
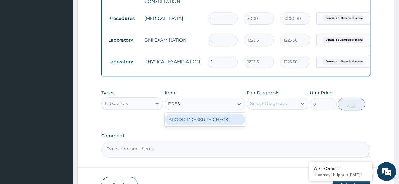
type input "PRESS"
click at [202, 125] on div "BLOOD PRESSURE CHECK" at bounding box center [204, 119] width 81 height 11
type input "1225.5"
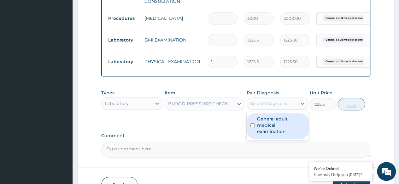
drag, startPoint x: 275, startPoint y: 108, endPoint x: 277, endPoint y: 126, distance: 17.7
click at [277, 110] on div "option General adult medical examination, selected. option General adult medica…" at bounding box center [277, 104] width 62 height 12
click at [277, 126] on label "General adult medical examination" at bounding box center [281, 125] width 48 height 19
checkbox input "true"
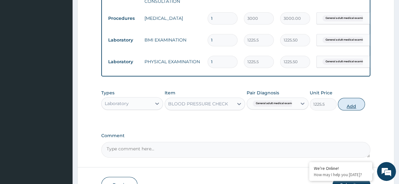
click at [350, 111] on button "Add" at bounding box center [350, 104] width 27 height 13
type input "0"
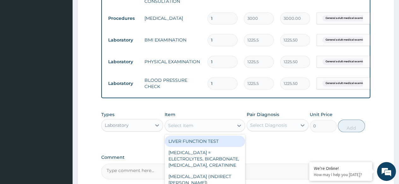
click at [193, 129] on div "Select Item" at bounding box center [199, 126] width 69 height 10
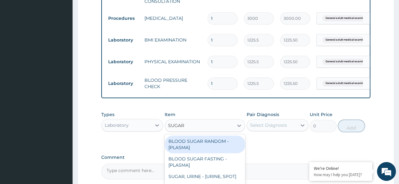
type input "SUGAR"
click at [187, 146] on div "BLOOD SUGAR RANDOM - [PLASMA]" at bounding box center [204, 145] width 81 height 18
type input "1800"
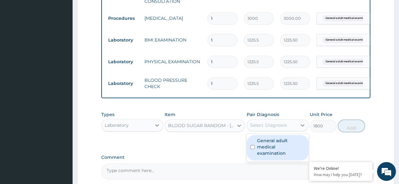
click at [267, 130] on div "Select Diagnosis" at bounding box center [272, 125] width 50 height 10
click at [272, 151] on label "General adult medical examination" at bounding box center [281, 147] width 48 height 19
checkbox input "true"
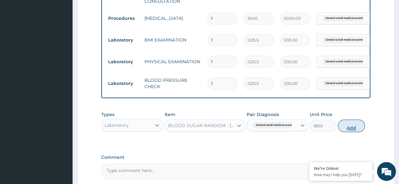
click at [353, 129] on button "Add" at bounding box center [350, 126] width 27 height 13
type input "0"
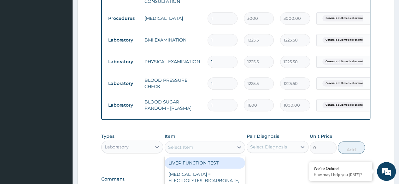
click at [198, 153] on div "Select Item" at bounding box center [199, 147] width 69 height 10
type input "CHOLES"
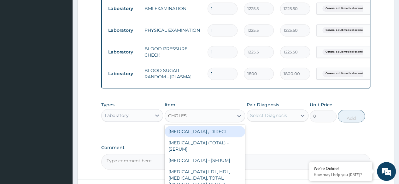
scroll to position [334, 0]
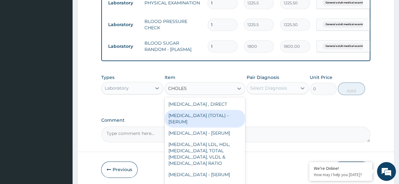
click at [182, 124] on div "[MEDICAL_DATA] (TOTAL) - [SERUM]" at bounding box center [204, 119] width 81 height 18
type input "2880"
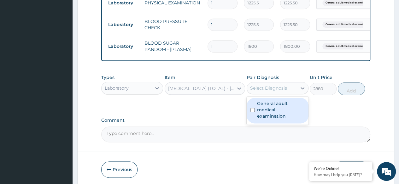
click at [262, 91] on div "Select Diagnosis" at bounding box center [268, 88] width 37 height 6
click at [269, 104] on div "General adult medical examination" at bounding box center [277, 111] width 62 height 26
checkbox input "true"
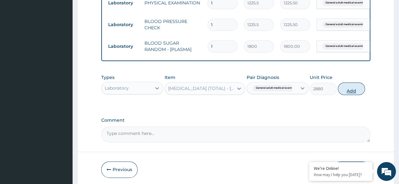
click at [360, 92] on button "Add" at bounding box center [350, 89] width 27 height 13
type input "0"
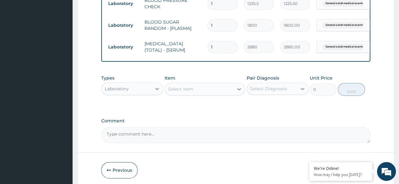
scroll to position [356, 0]
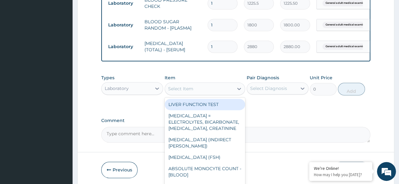
click at [208, 93] on div "Select Item" at bounding box center [199, 89] width 69 height 10
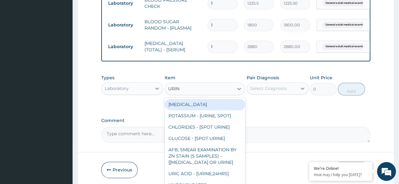
type input "URINA"
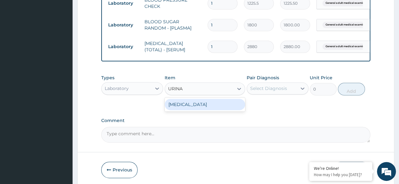
click at [210, 108] on div "[MEDICAL_DATA]" at bounding box center [204, 104] width 81 height 11
type input "1531.875"
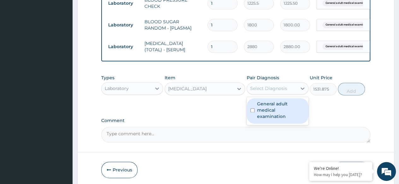
click at [272, 94] on div "Select Diagnosis" at bounding box center [272, 89] width 50 height 10
click at [276, 116] on label "General adult medical examination" at bounding box center [281, 110] width 48 height 19
checkbox input "true"
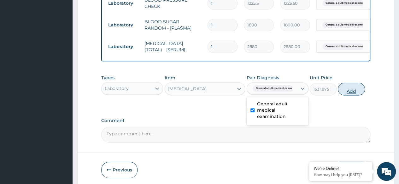
click at [350, 94] on button "Add" at bounding box center [350, 89] width 27 height 13
type input "0"
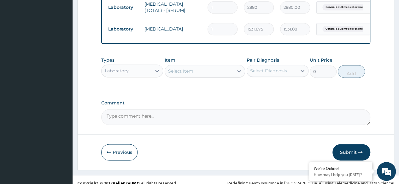
scroll to position [406, 0]
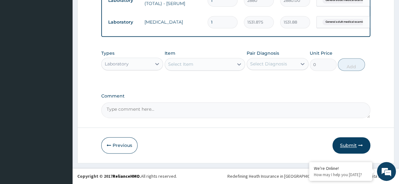
click at [347, 147] on button "Submit" at bounding box center [351, 145] width 38 height 16
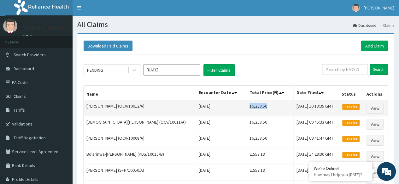
drag, startPoint x: 241, startPoint y: 106, endPoint x: 262, endPoint y: 105, distance: 20.8
click at [262, 105] on td "16,258.50" at bounding box center [269, 108] width 47 height 16
copy td "16,258.50"
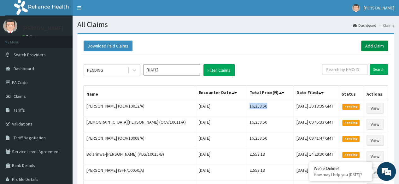
click at [377, 47] on link "Add Claim" at bounding box center [374, 46] width 27 height 11
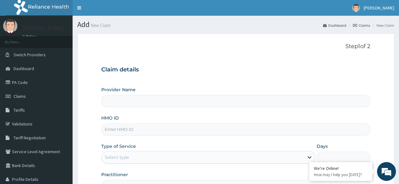
click at [227, 133] on input "HMO ID" at bounding box center [235, 130] width 269 height 12
paste input "OCV/10006/A"
type input "OCV/10006/A"
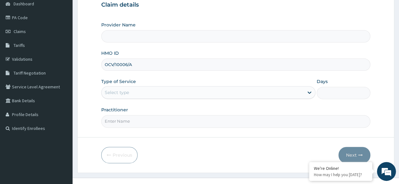
type input "Reliance Family Clinics (RFC) - [GEOGRAPHIC_DATA]"
type input "OCV/10006/A"
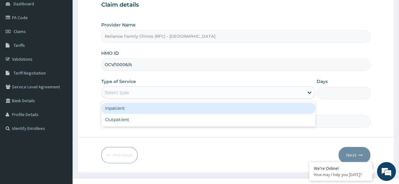
click at [173, 93] on div "Select type" at bounding box center [202, 93] width 202 height 10
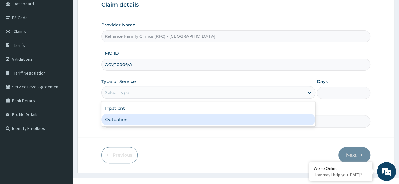
click at [148, 114] on div "Outpatient" at bounding box center [208, 119] width 214 height 11
type input "1"
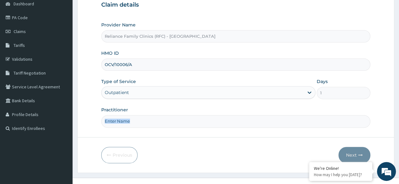
click at [148, 114] on div "Practitioner" at bounding box center [235, 117] width 269 height 21
click at [147, 116] on input "Practitioner" at bounding box center [235, 121] width 269 height 12
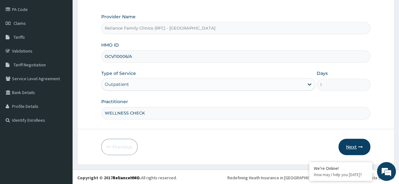
type input "WELLNESS CHECK"
click at [355, 141] on button "Next" at bounding box center [354, 147] width 32 height 16
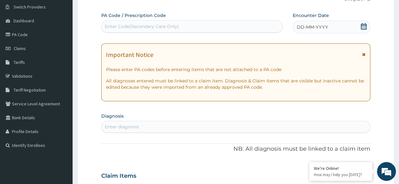
scroll to position [47, 0]
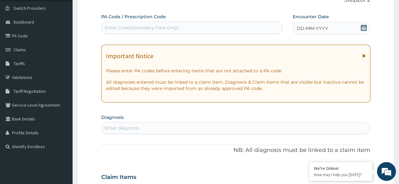
click at [336, 19] on div "Encounter Date DD-MM-YYYY" at bounding box center [331, 24] width 78 height 21
click at [335, 21] on div "Encounter Date DD-MM-YYYY" at bounding box center [331, 24] width 78 height 21
click at [334, 26] on div "DD-MM-YYYY" at bounding box center [331, 28] width 78 height 13
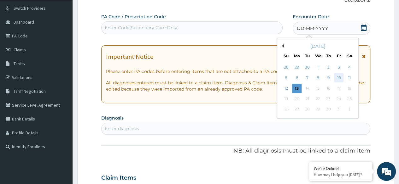
click at [339, 77] on div "10" at bounding box center [338, 77] width 9 height 9
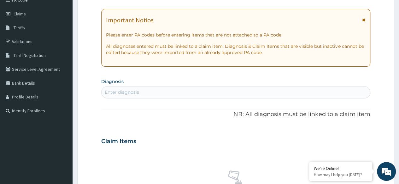
scroll to position [83, 0]
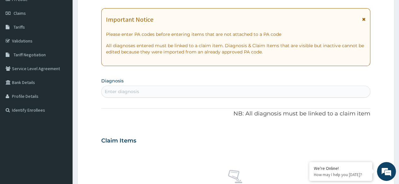
click at [244, 92] on div "Enter diagnosis" at bounding box center [235, 92] width 268 height 10
type input "ADULT"
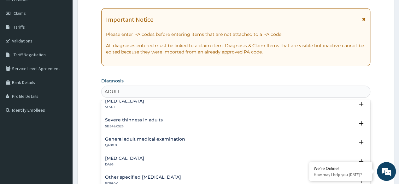
scroll to position [45, 0]
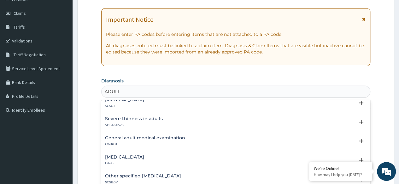
click at [151, 141] on div "General adult medical examination QA00.0" at bounding box center [145, 141] width 80 height 11
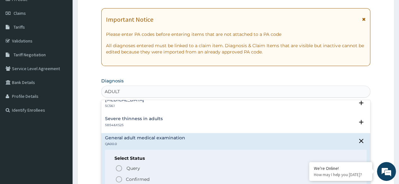
click at [120, 181] on icon "status option filled" at bounding box center [119, 180] width 8 height 8
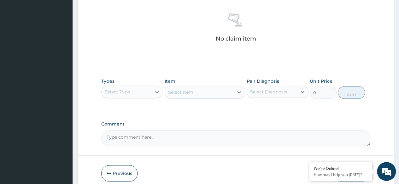
scroll to position [250, 0]
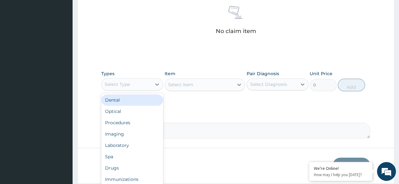
click at [140, 81] on div "Select Type" at bounding box center [126, 84] width 50 height 10
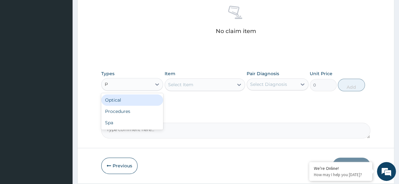
type input "PR"
click at [142, 95] on div "Procedures" at bounding box center [132, 100] width 62 height 11
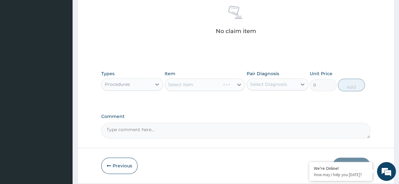
click at [216, 82] on div "Select Item" at bounding box center [204, 84] width 81 height 13
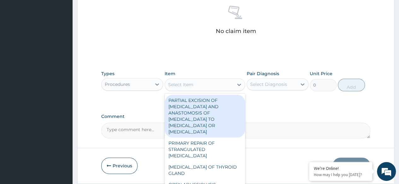
click at [216, 82] on div "Select Item" at bounding box center [199, 85] width 69 height 10
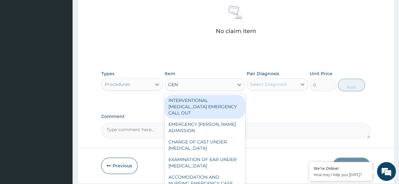
type input "GENE"
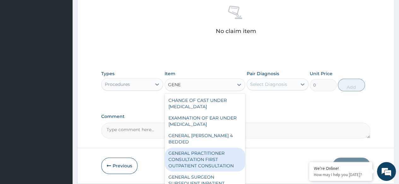
click at [205, 153] on div "GENERAL PRACTITIONER CONSULTATION FIRST OUTPATIENT CONSULTATION" at bounding box center [204, 160] width 81 height 24
type input "3370.125"
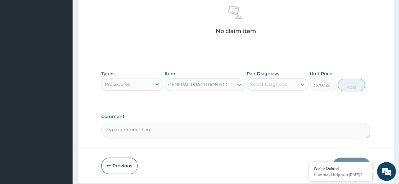
click at [288, 85] on div "Select Diagnosis" at bounding box center [272, 84] width 50 height 10
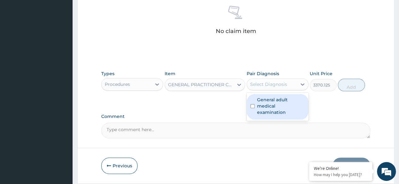
click at [286, 100] on label "General adult medical examination" at bounding box center [281, 106] width 48 height 19
checkbox input "true"
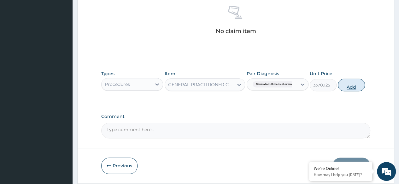
click at [348, 85] on button "Add" at bounding box center [350, 85] width 27 height 13
type input "0"
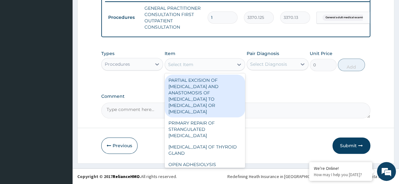
click at [185, 66] on div "Select Item" at bounding box center [180, 64] width 25 height 6
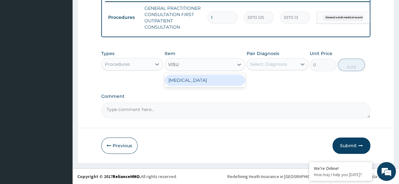
type input "VISUA"
click at [211, 83] on div "[MEDICAL_DATA]" at bounding box center [204, 80] width 81 height 11
type input "3000"
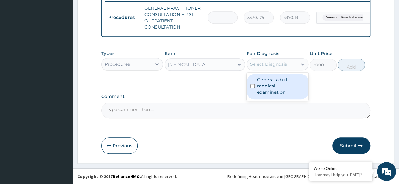
click at [281, 67] on div "Select Diagnosis" at bounding box center [268, 64] width 37 height 6
click at [285, 95] on div "General adult medical examination" at bounding box center [277, 87] width 62 height 26
checkbox input "true"
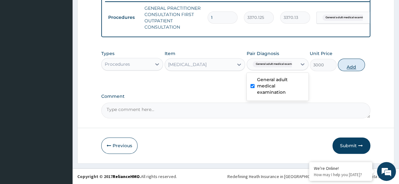
click at [355, 71] on button "Add" at bounding box center [350, 65] width 27 height 13
type input "0"
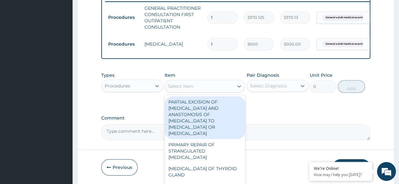
click at [188, 89] on div "Select Item" at bounding box center [180, 86] width 25 height 6
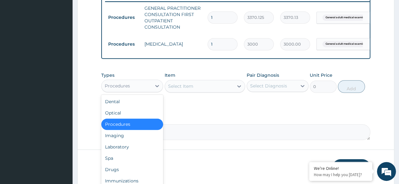
click at [143, 91] on div "Procedures" at bounding box center [126, 86] width 50 height 10
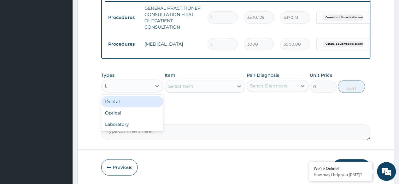
type input "LA"
click at [141, 106] on div "Laboratory" at bounding box center [132, 101] width 62 height 11
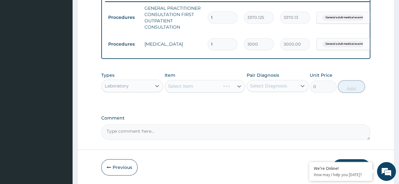
click at [195, 93] on div "Select Item" at bounding box center [204, 86] width 81 height 13
click at [210, 91] on div "Select Item" at bounding box center [204, 86] width 81 height 13
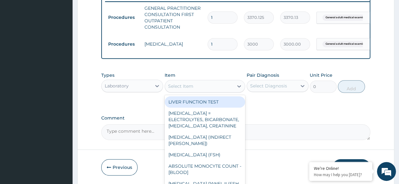
click at [210, 91] on div "Select Item" at bounding box center [199, 86] width 69 height 10
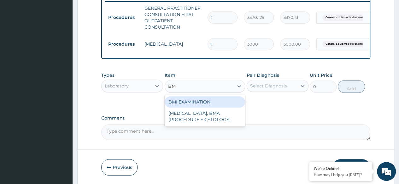
type input "BMI"
click at [214, 103] on div "BMI EXAMINATION" at bounding box center [204, 101] width 81 height 11
type input "1225.5"
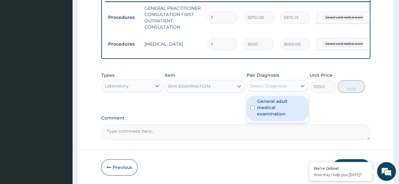
click at [261, 89] on div "Select Diagnosis" at bounding box center [268, 86] width 37 height 6
click at [265, 107] on label "General adult medical examination" at bounding box center [281, 107] width 48 height 19
checkbox input "true"
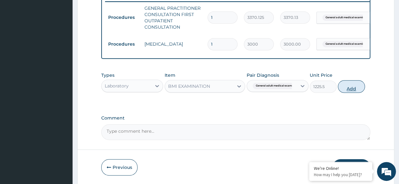
click at [343, 90] on button "Add" at bounding box center [350, 86] width 27 height 13
type input "0"
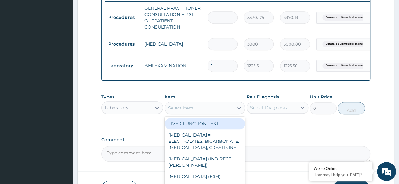
click at [195, 109] on div "Select Item" at bounding box center [199, 108] width 69 height 10
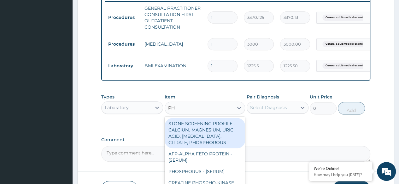
type input "PHY"
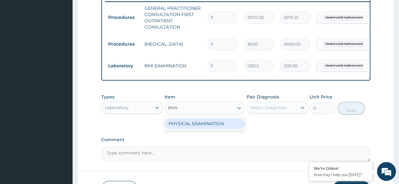
click at [199, 130] on div "PHYSICAL EXAMINATION" at bounding box center [204, 123] width 81 height 11
type input "1225.5"
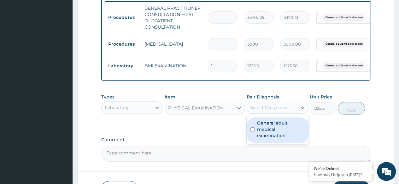
click at [272, 111] on div "Select Diagnosis" at bounding box center [268, 108] width 37 height 6
click at [272, 126] on label "General adult medical examination" at bounding box center [281, 129] width 48 height 19
checkbox input "true"
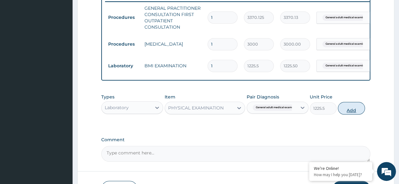
click at [355, 112] on button "Add" at bounding box center [350, 108] width 27 height 13
type input "0"
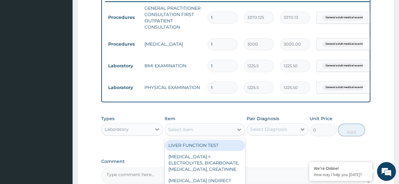
click at [226, 135] on div "Select Item" at bounding box center [199, 130] width 69 height 10
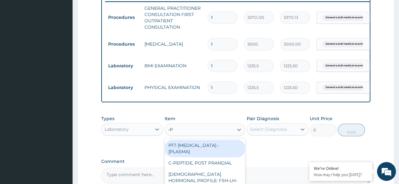
type input "-"
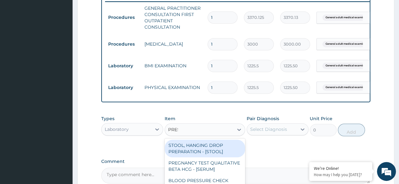
type input "PRESS"
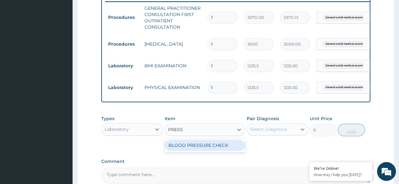
click at [226, 148] on div "BLOOD PRESSURE CHECK" at bounding box center [204, 145] width 81 height 11
type input "1225.5"
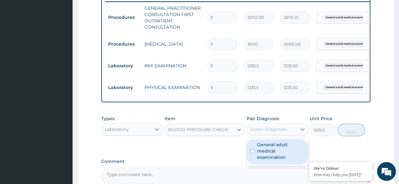
drag, startPoint x: 264, startPoint y: 135, endPoint x: 270, endPoint y: 152, distance: 18.7
click at [270, 135] on div "option General adult medical examination, selected. option General adult medica…" at bounding box center [277, 130] width 62 height 12
click at [270, 152] on label "General adult medical examination" at bounding box center [281, 151] width 48 height 19
checkbox input "true"
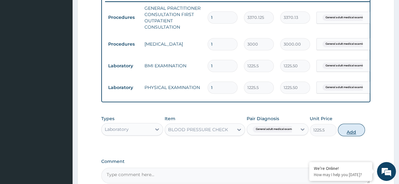
click at [352, 136] on button "Add" at bounding box center [350, 130] width 27 height 13
type input "0"
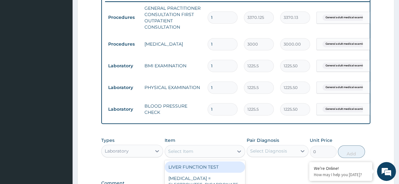
click at [187, 153] on div "Select Item" at bounding box center [180, 151] width 25 height 6
type input "SUGAR"
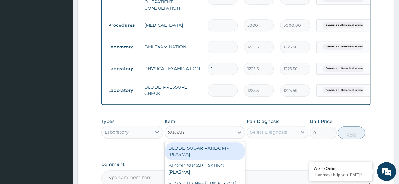
scroll to position [268, 0]
click at [194, 152] on div "BLOOD SUGAR RANDOM - [PLASMA]" at bounding box center [204, 152] width 81 height 18
type input "1800"
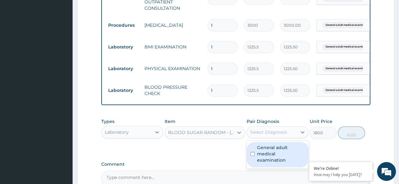
click at [280, 137] on div "Select Diagnosis" at bounding box center [272, 132] width 50 height 10
click at [282, 153] on label "General adult medical examination" at bounding box center [281, 154] width 48 height 19
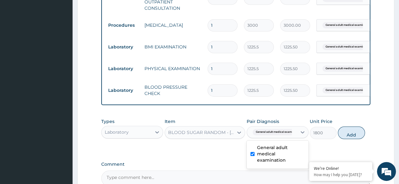
checkbox input "true"
click at [354, 139] on button "Add" at bounding box center [350, 133] width 27 height 13
type input "0"
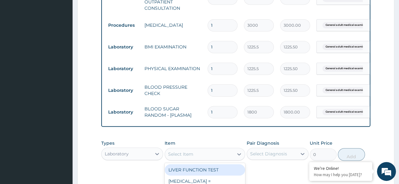
click at [204, 158] on div "Select Item" at bounding box center [199, 154] width 69 height 10
type input "CHOLES"
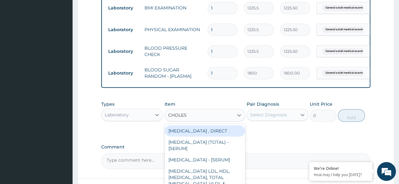
scroll to position [308, 0]
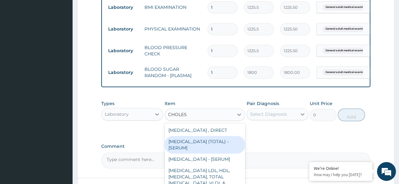
click at [205, 152] on div "CHOLESTEROL (TOTAL) - [SERUM]" at bounding box center [204, 145] width 81 height 18
type input "2880"
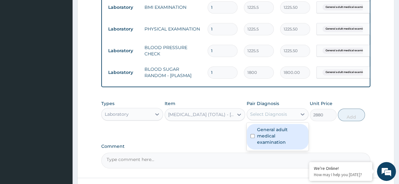
click at [285, 118] on div "Select Diagnosis" at bounding box center [268, 114] width 37 height 6
click at [286, 131] on div "General adult medical examination" at bounding box center [277, 137] width 62 height 26
checkbox input "true"
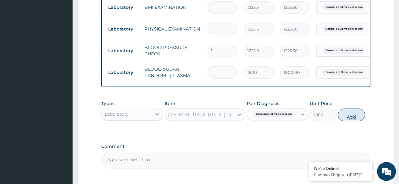
click at [339, 120] on button "Add" at bounding box center [350, 115] width 27 height 13
type input "0"
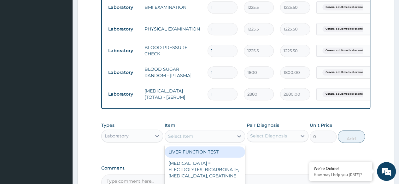
click at [222, 140] on div "Select Item" at bounding box center [199, 136] width 69 height 10
type input "URINA"
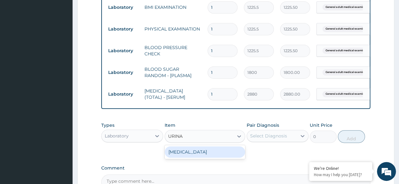
click at [217, 158] on div "URINALYSIS" at bounding box center [204, 152] width 81 height 11
type input "1531.875"
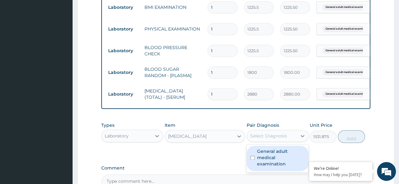
click at [275, 139] on div "Select Diagnosis" at bounding box center [268, 136] width 37 height 6
click at [277, 155] on label "General adult medical examination" at bounding box center [281, 157] width 48 height 19
checkbox input "true"
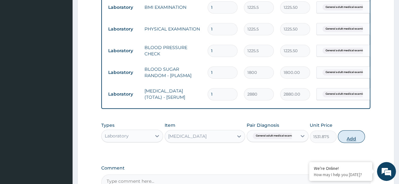
click at [357, 143] on button "Add" at bounding box center [350, 136] width 27 height 13
type input "0"
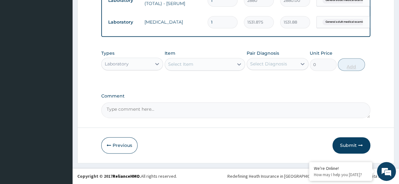
scroll to position [406, 0]
click at [357, 143] on button "Submit" at bounding box center [351, 145] width 38 height 16
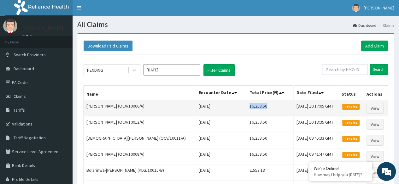
drag, startPoint x: 241, startPoint y: 105, endPoint x: 263, endPoint y: 107, distance: 22.8
click at [263, 107] on td "16,258.50" at bounding box center [269, 108] width 47 height 16
copy td "16,258.50"
click at [253, 106] on td "16,258.50" at bounding box center [269, 108] width 47 height 16
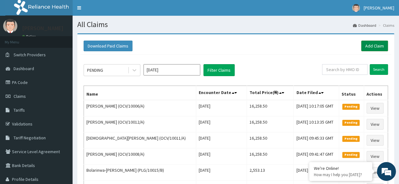
click at [380, 45] on link "Add Claim" at bounding box center [374, 46] width 27 height 11
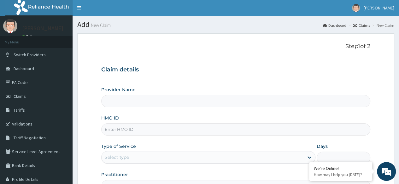
click at [227, 129] on input "HMO ID" at bounding box center [235, 130] width 269 height 12
paste input "OCV/10018/A"
type input "OCV/10018/A"
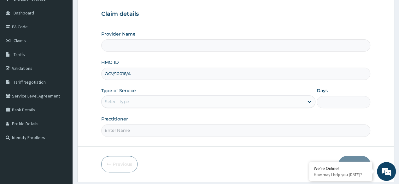
scroll to position [57, 0]
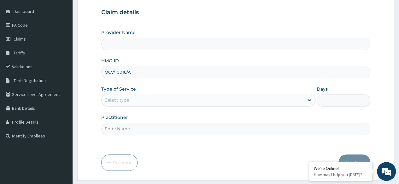
type input "Reliance Family Clinics (RFC) - [GEOGRAPHIC_DATA]"
type input "OCV/10018/A"
drag, startPoint x: 214, startPoint y: 89, endPoint x: 213, endPoint y: 95, distance: 6.2
click at [213, 95] on div "Type of Service Select type" at bounding box center [208, 96] width 214 height 21
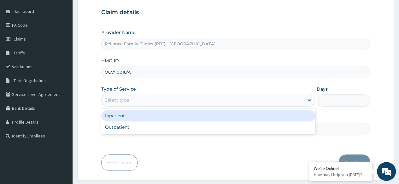
click at [213, 95] on div "Select type" at bounding box center [202, 100] width 202 height 10
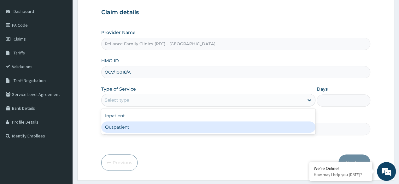
click at [168, 126] on div "Outpatient" at bounding box center [208, 127] width 214 height 11
type input "1"
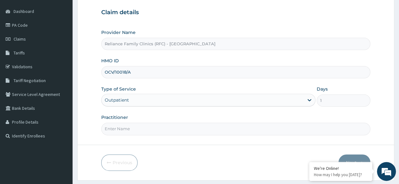
click at [168, 126] on input "Practitioner" at bounding box center [235, 129] width 269 height 12
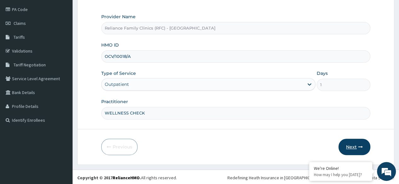
type input "WELLNESS CHECK"
click at [354, 143] on button "Next" at bounding box center [354, 147] width 32 height 16
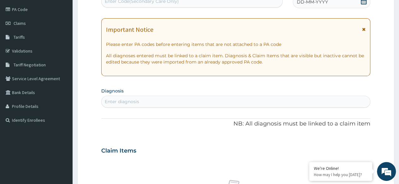
scroll to position [59, 0]
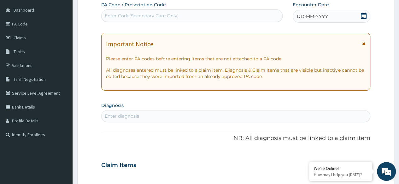
click at [354, 13] on div "DD-MM-YYYY" at bounding box center [331, 16] width 78 height 13
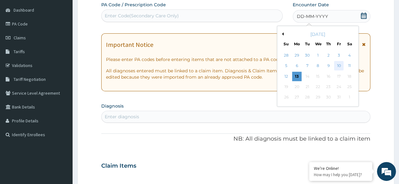
click at [339, 64] on div "10" at bounding box center [338, 65] width 9 height 9
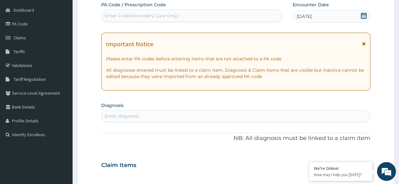
click at [173, 120] on div "Enter diagnosis" at bounding box center [235, 116] width 268 height 10
type input "ADULT"
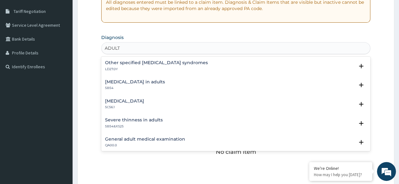
scroll to position [128, 0]
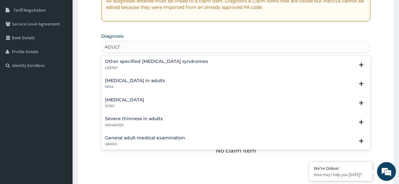
click at [145, 136] on h4 "General adult medical examination" at bounding box center [145, 138] width 80 height 5
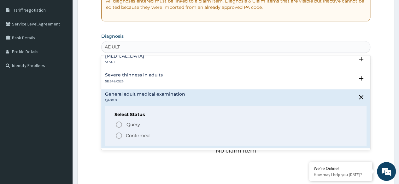
scroll to position [46, 0]
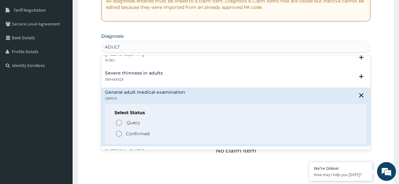
click at [131, 135] on p "Confirmed" at bounding box center [138, 134] width 24 height 6
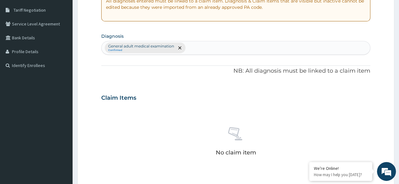
scroll to position [269, 0]
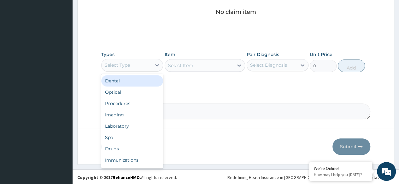
click at [139, 66] on div "Select Type" at bounding box center [126, 65] width 50 height 10
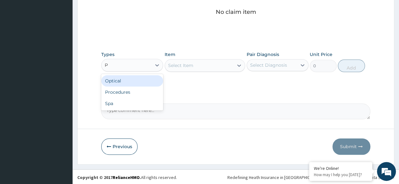
type input "PR"
click at [161, 82] on div "Procedures" at bounding box center [132, 80] width 62 height 11
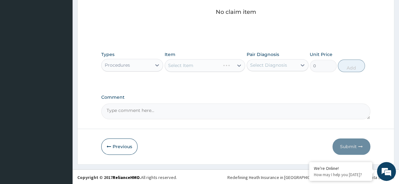
click at [193, 63] on div "Select Item" at bounding box center [204, 65] width 81 height 13
click at [193, 63] on div "Select Item" at bounding box center [199, 66] width 69 height 10
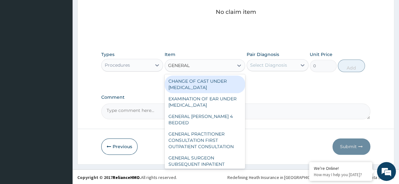
type input "GENERAL P"
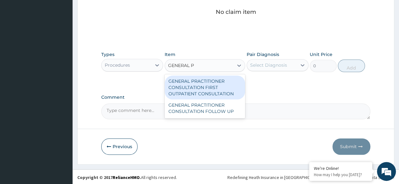
click at [212, 85] on div "GENERAL PRACTITIONER CONSULTATION FIRST OUTPATIENT CONSULTATION" at bounding box center [204, 88] width 81 height 24
type input "3370.125"
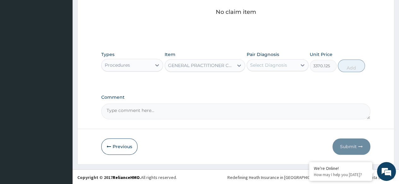
click at [289, 67] on div "Select Diagnosis" at bounding box center [272, 65] width 50 height 10
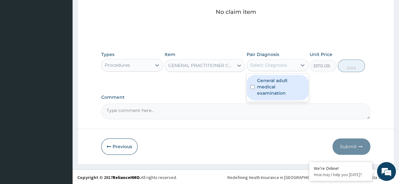
click at [288, 78] on label "General adult medical examination" at bounding box center [281, 87] width 48 height 19
checkbox input "true"
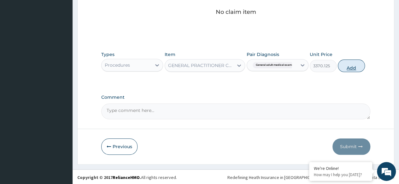
click at [344, 68] on button "Add" at bounding box center [350, 66] width 27 height 13
type input "0"
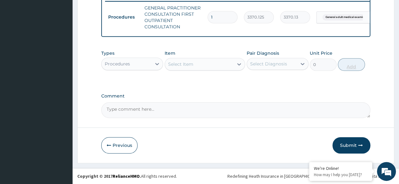
scroll to position [253, 0]
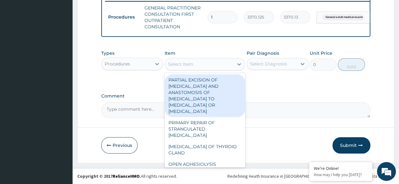
click at [170, 64] on div "Select Item" at bounding box center [180, 64] width 25 height 6
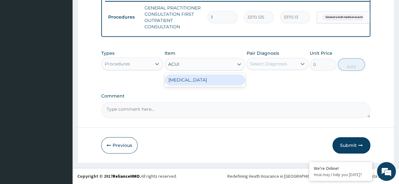
type input "ACUIT"
click at [196, 78] on div "VISUAL ACUITY" at bounding box center [204, 79] width 81 height 11
type input "3000"
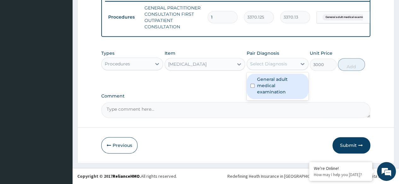
click at [272, 67] on div "Select Diagnosis" at bounding box center [268, 64] width 37 height 6
click at [278, 80] on label "General adult medical examination" at bounding box center [281, 85] width 48 height 19
checkbox input "true"
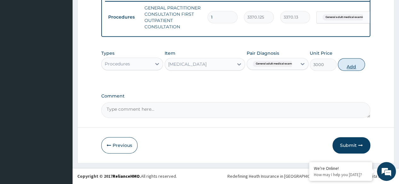
click at [343, 66] on button "Add" at bounding box center [350, 64] width 27 height 13
type input "0"
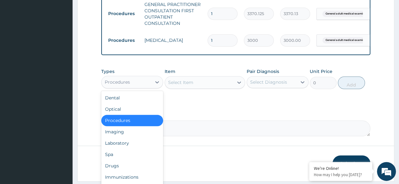
click at [145, 84] on div "Procedures" at bounding box center [126, 82] width 50 height 10
click at [131, 143] on div "Laboratory" at bounding box center [132, 143] width 62 height 11
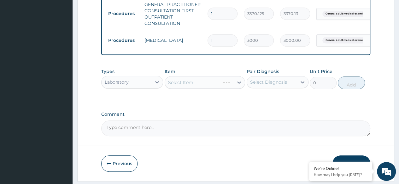
click at [228, 92] on div "Types Laboratory Item Select Item Pair Diagnosis Select Diagnosis Unit Price 0 …" at bounding box center [235, 78] width 269 height 27
drag, startPoint x: 229, startPoint y: 93, endPoint x: 231, endPoint y: 87, distance: 5.9
click at [231, 87] on div "Select Item" at bounding box center [204, 82] width 81 height 13
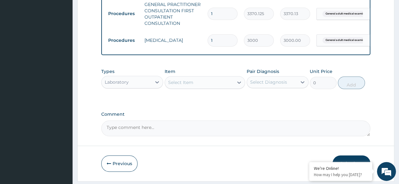
click at [231, 87] on div "Select Item" at bounding box center [204, 82] width 81 height 13
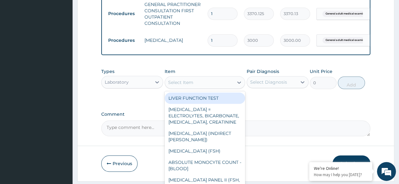
click at [231, 87] on div "Select Item" at bounding box center [199, 83] width 69 height 10
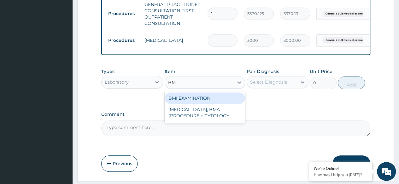
type input "BMI"
click at [232, 102] on div "BMI EXAMINATION" at bounding box center [204, 98] width 81 height 11
type input "1225.5"
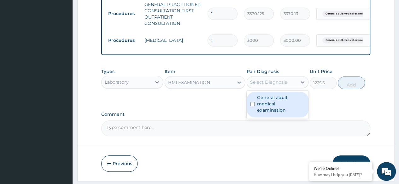
drag, startPoint x: 281, startPoint y: 86, endPoint x: 285, endPoint y: 102, distance: 17.1
click at [285, 88] on div "option General adult medical examination, selected. option General adult medica…" at bounding box center [277, 82] width 62 height 12
click at [285, 102] on label "General adult medical examination" at bounding box center [281, 104] width 48 height 19
checkbox input "true"
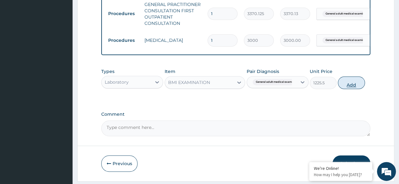
click at [348, 87] on button "Add" at bounding box center [350, 83] width 27 height 13
type input "0"
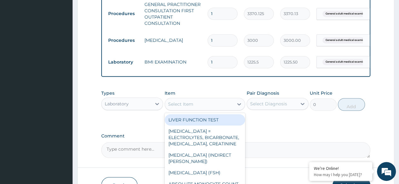
click at [205, 109] on div "Select Item" at bounding box center [199, 104] width 69 height 10
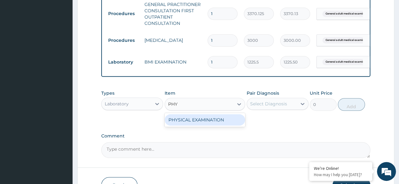
type input "PHYS"
click at [208, 119] on div "PHYSICAL EXAMINATION" at bounding box center [204, 119] width 81 height 11
type input "1225.5"
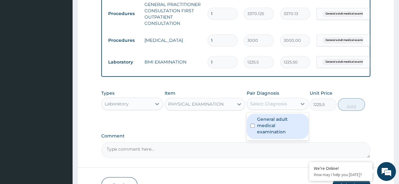
click at [275, 106] on div "Select Diagnosis" at bounding box center [268, 104] width 37 height 6
click at [281, 124] on label "General adult medical examination" at bounding box center [281, 125] width 48 height 19
checkbox input "true"
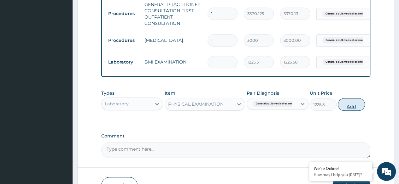
click at [342, 110] on button "Add" at bounding box center [350, 104] width 27 height 13
type input "0"
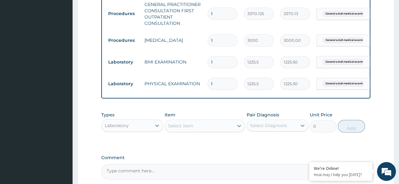
click at [233, 131] on div "Select Item" at bounding box center [199, 126] width 69 height 10
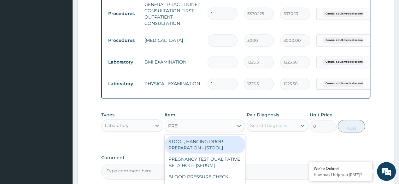
type input "PRESS"
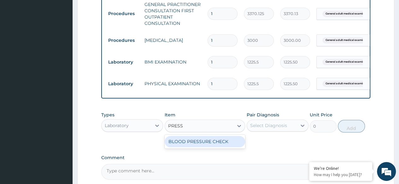
click at [229, 142] on div "BLOOD PRESSURE CHECK" at bounding box center [204, 141] width 81 height 11
type input "1225.5"
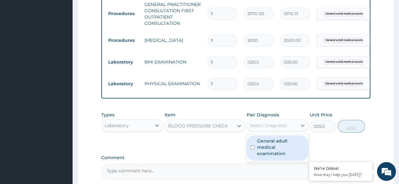
click at [285, 127] on div "Select Diagnosis" at bounding box center [268, 126] width 37 height 6
click at [285, 150] on label "General adult medical examination" at bounding box center [281, 147] width 48 height 19
checkbox input "true"
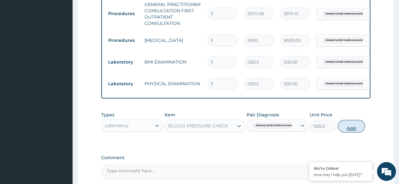
click at [350, 131] on button "Add" at bounding box center [350, 126] width 27 height 13
type input "0"
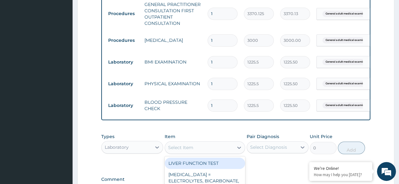
click at [178, 151] on div "Select Item" at bounding box center [180, 148] width 25 height 6
type input "SUGA"
click at [195, 164] on div "BLOOD SUGAR RANDOM - [PLASMA]" at bounding box center [204, 167] width 81 height 18
type input "1800"
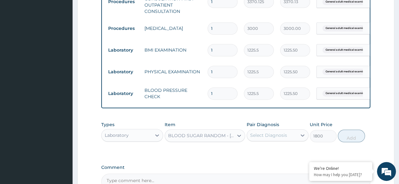
scroll to position [265, 0]
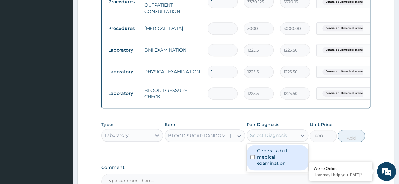
click at [271, 139] on div "Select Diagnosis" at bounding box center [268, 135] width 37 height 6
click at [280, 158] on label "General adult medical examination" at bounding box center [281, 157] width 48 height 19
checkbox input "true"
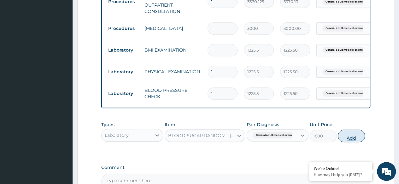
click at [353, 139] on button "Add" at bounding box center [350, 136] width 27 height 13
type input "0"
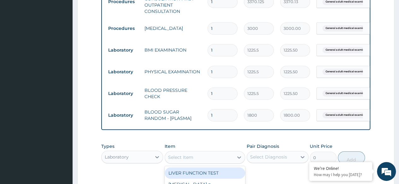
click at [193, 163] on div "Select Item" at bounding box center [199, 158] width 69 height 10
type input "CHOLE"
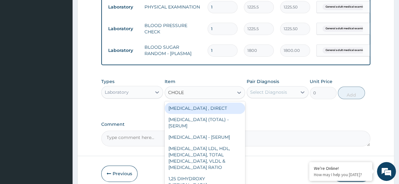
scroll to position [331, 0]
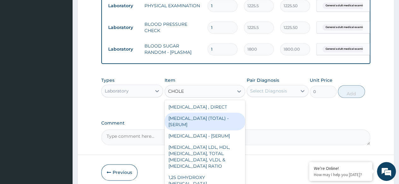
click at [199, 124] on div "CHOLESTEROL (TOTAL) - [SERUM]" at bounding box center [204, 122] width 81 height 18
type input "2880"
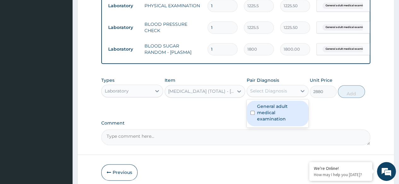
click at [276, 94] on div "Select Diagnosis" at bounding box center [268, 91] width 37 height 6
click at [282, 114] on label "General adult medical examination" at bounding box center [281, 112] width 48 height 19
checkbox input "true"
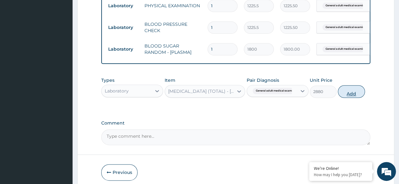
click at [347, 98] on button "Add" at bounding box center [350, 91] width 27 height 13
type input "0"
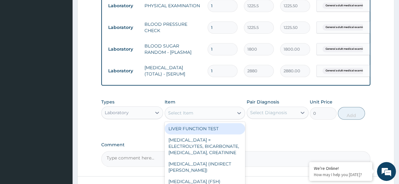
click at [216, 118] on div "Select Item" at bounding box center [199, 113] width 69 height 10
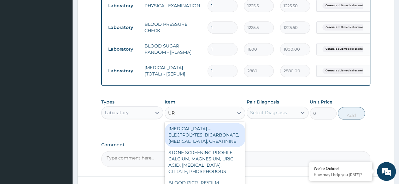
type input "URI"
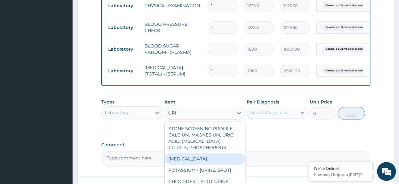
click at [195, 165] on div "URINALYSIS" at bounding box center [204, 158] width 81 height 11
type input "1531.875"
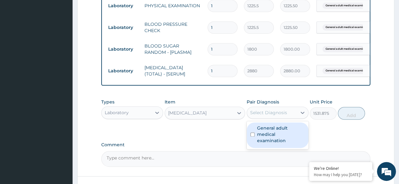
click at [267, 118] on div "Select Diagnosis" at bounding box center [272, 113] width 50 height 10
click at [270, 129] on div "General adult medical examination" at bounding box center [277, 136] width 62 height 26
checkbox input "true"
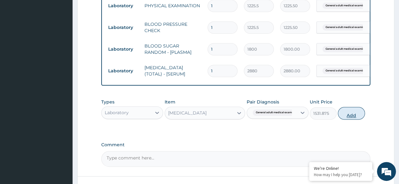
click at [348, 120] on button "Add" at bounding box center [350, 113] width 27 height 13
type input "0"
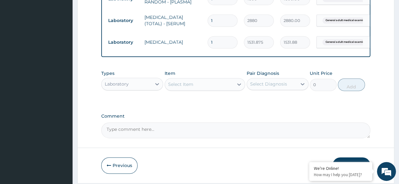
scroll to position [406, 0]
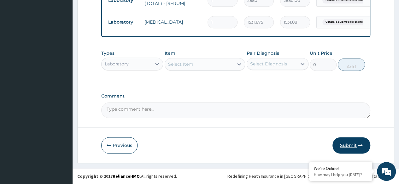
click at [356, 146] on button "Submit" at bounding box center [351, 145] width 38 height 16
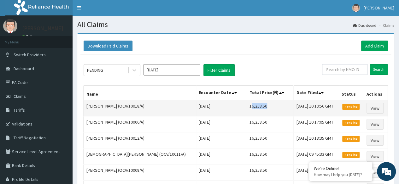
drag, startPoint x: 242, startPoint y: 107, endPoint x: 264, endPoint y: 110, distance: 22.0
click at [264, 110] on td "16,258.50" at bounding box center [269, 108] width 47 height 16
click at [238, 107] on td "[DATE]" at bounding box center [221, 108] width 51 height 16
drag, startPoint x: 241, startPoint y: 106, endPoint x: 260, endPoint y: 107, distance: 19.3
click at [260, 107] on td "16,258.50" at bounding box center [269, 108] width 47 height 16
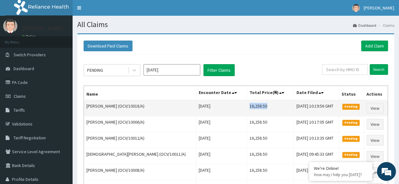
copy td "16,258.50"
